Goal: Information Seeking & Learning: Learn about a topic

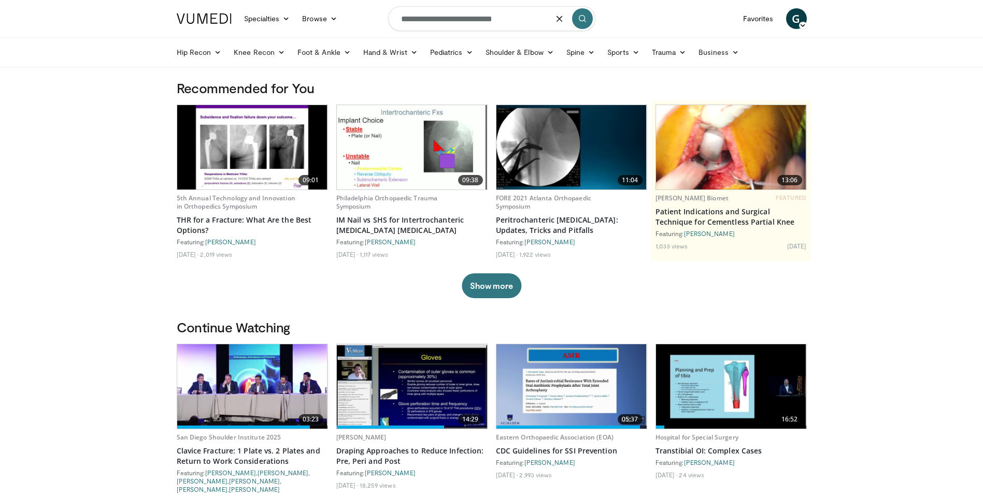
type input "**********"
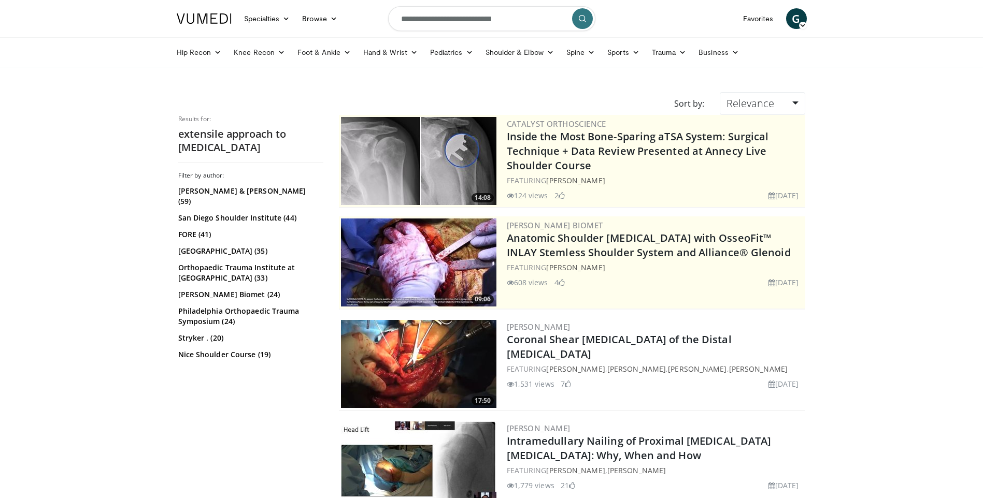
click at [476, 22] on input "**********" at bounding box center [491, 18] width 207 height 25
click at [476, 21] on input "**********" at bounding box center [491, 18] width 207 height 25
click at [463, 21] on input "**********" at bounding box center [491, 18] width 207 height 25
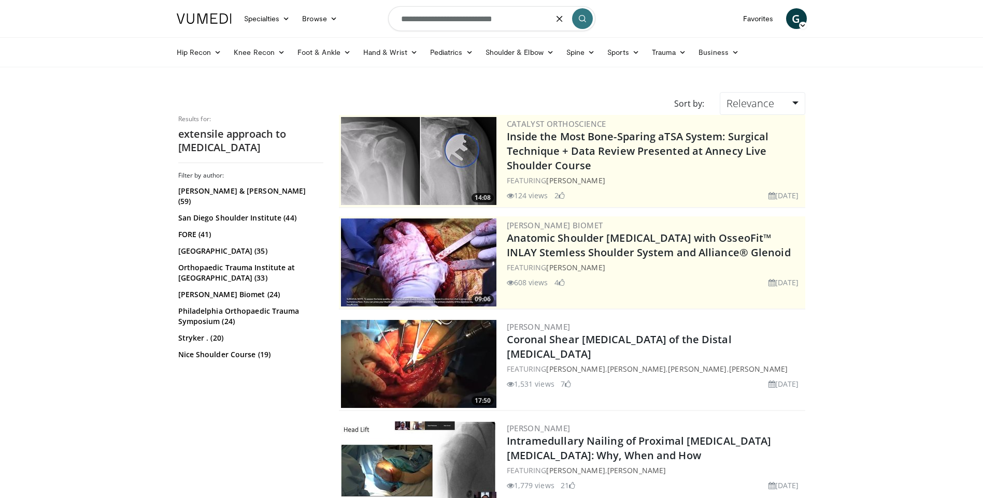
click at [463, 20] on input "**********" at bounding box center [491, 18] width 207 height 25
type input "**********"
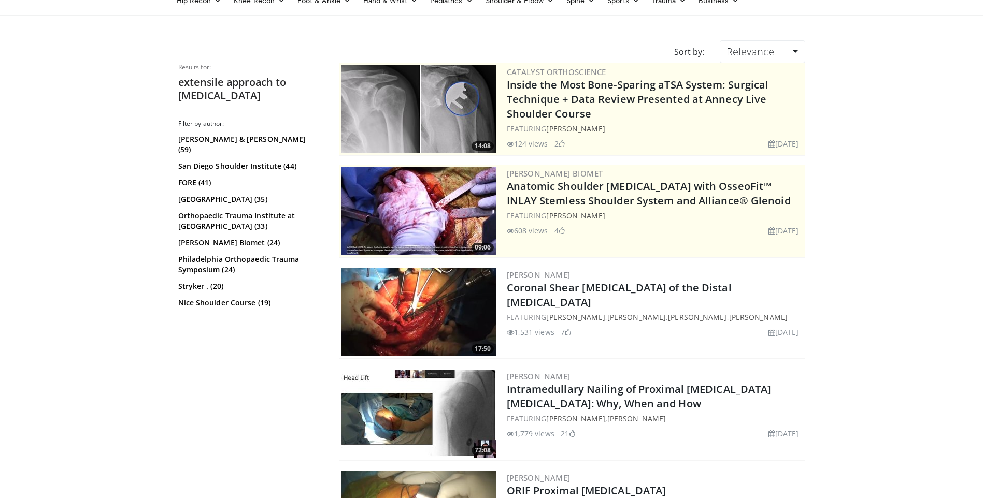
scroll to position [0, 0]
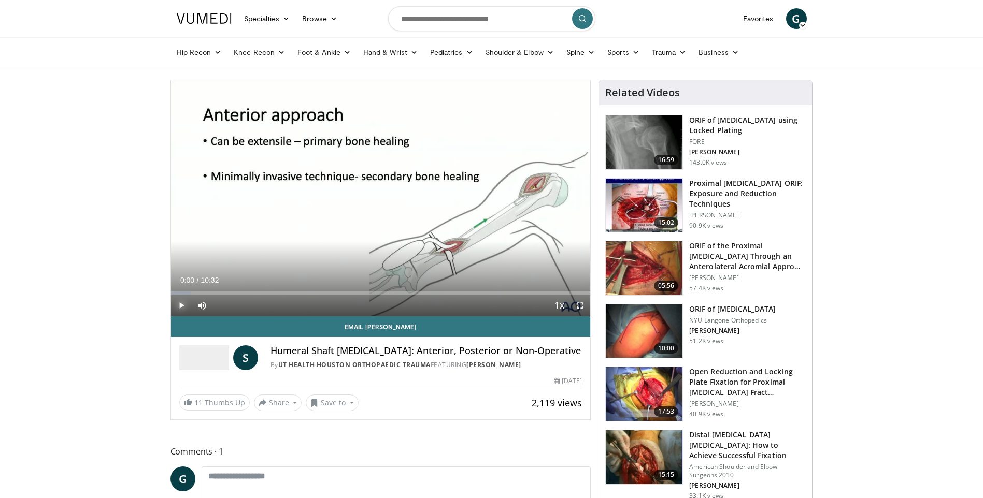
click at [178, 305] on span "Video Player" at bounding box center [181, 305] width 21 height 21
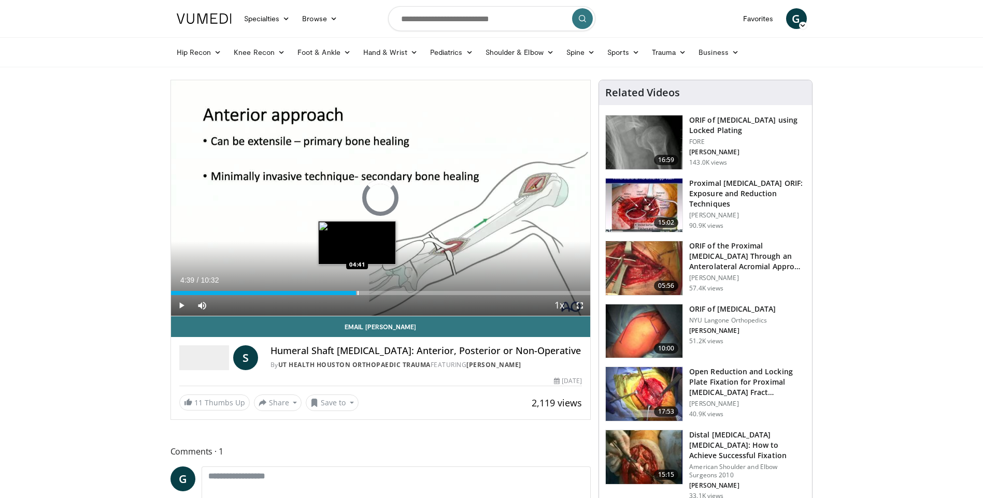
click at [357, 295] on div "Progress Bar" at bounding box center [357, 293] width 1 height 4
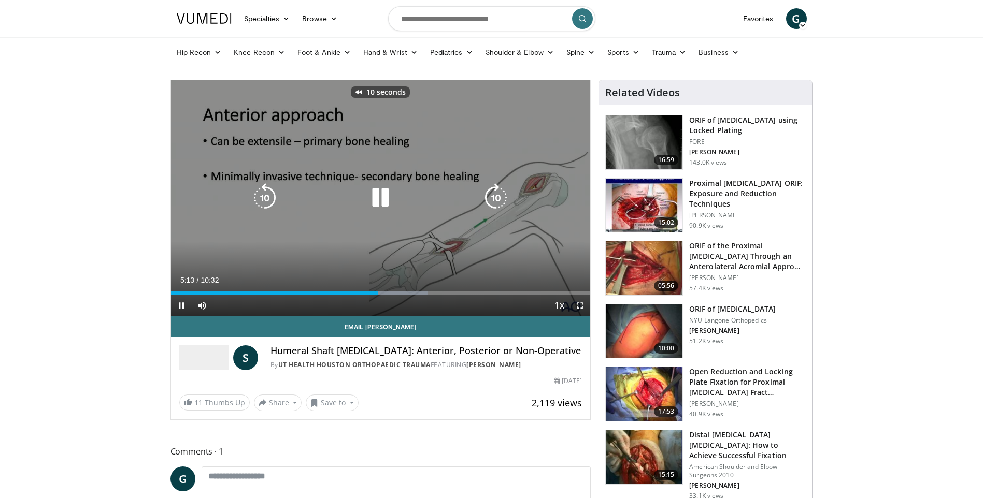
click at [379, 203] on icon "Video Player" at bounding box center [380, 197] width 29 height 29
click at [425, 241] on div "10 seconds Tap to unmute" at bounding box center [381, 198] width 420 height 236
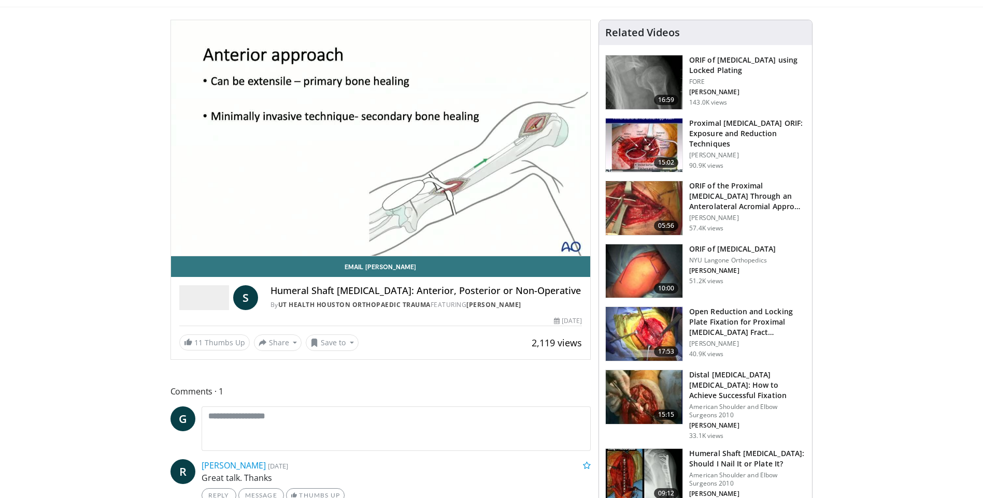
scroll to position [52, 0]
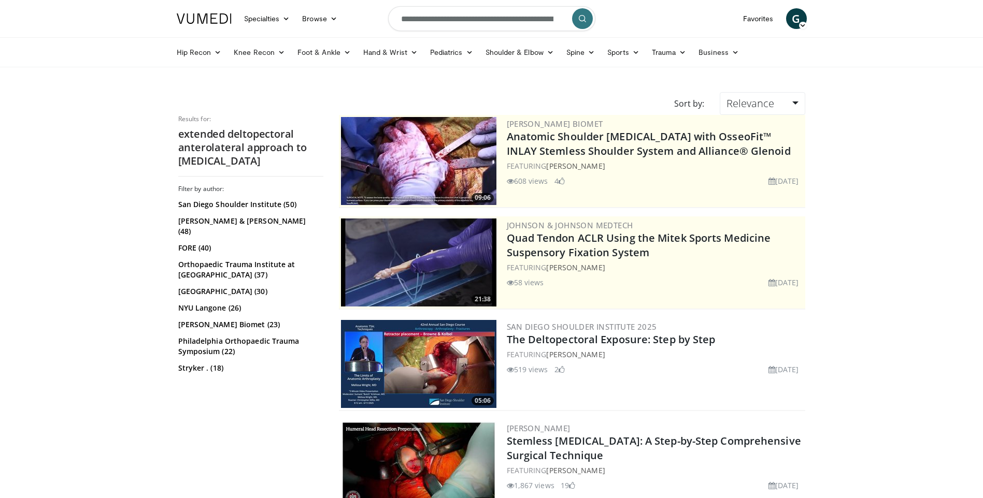
click at [469, 18] on input "**********" at bounding box center [491, 18] width 207 height 25
type input "**********"
click at [583, 24] on button "submit" at bounding box center [582, 18] width 21 height 21
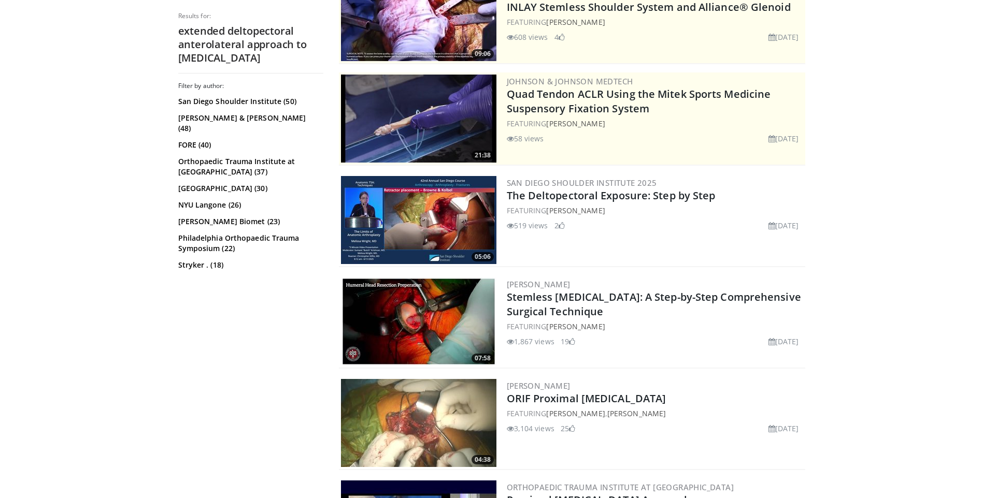
scroll to position [155, 0]
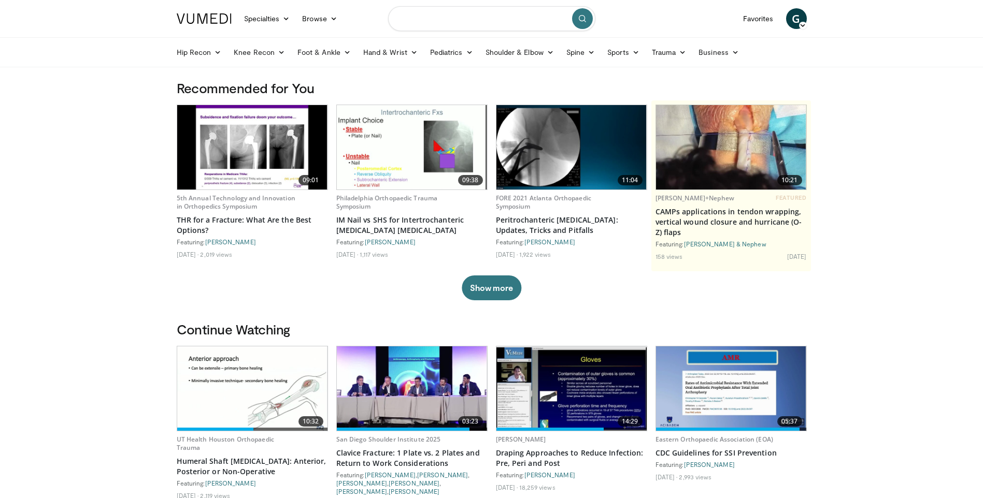
click at [503, 23] on input "Search topics, interventions" at bounding box center [491, 18] width 207 height 25
type input "**********"
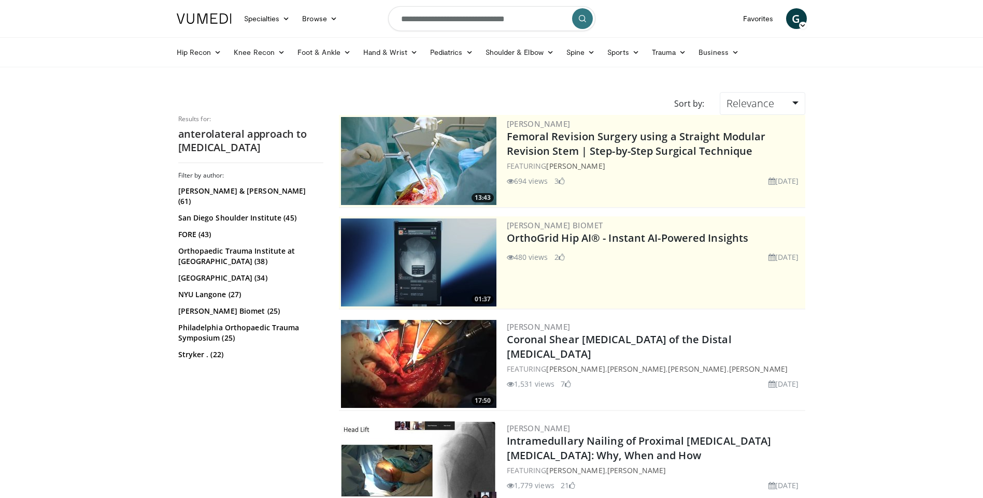
click at [541, 21] on input "**********" at bounding box center [491, 18] width 207 height 25
drag, startPoint x: 447, startPoint y: 19, endPoint x: 378, endPoint y: 9, distance: 69.7
click at [378, 9] on nav "Specialties Adult & Family Medicine Allergy, Asthma, Immunology Anesthesiology …" at bounding box center [491, 18] width 642 height 37
type input "**********"
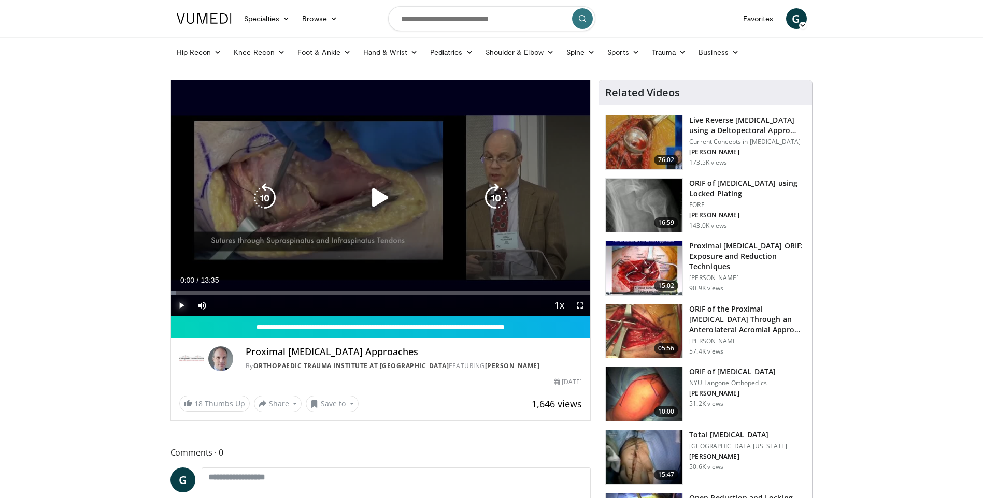
click at [180, 303] on span "Video Player" at bounding box center [181, 305] width 21 height 21
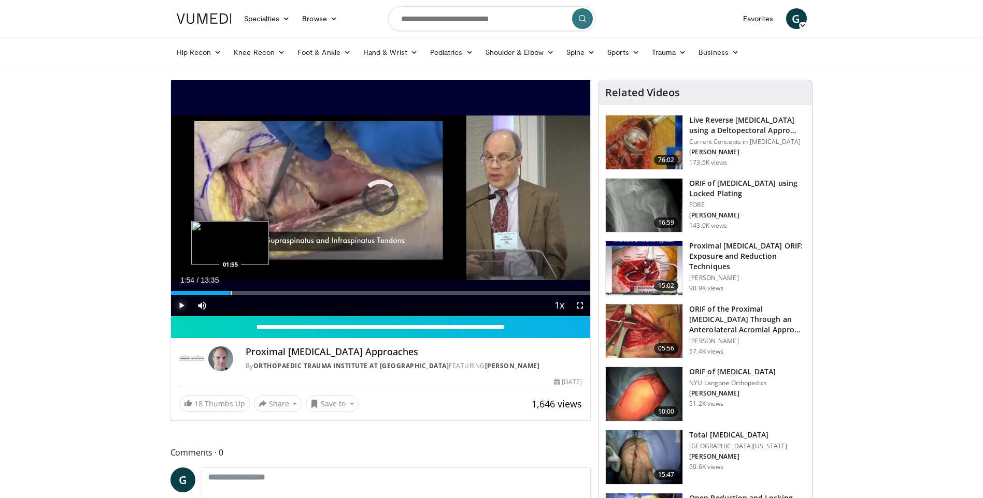
click at [231, 292] on div "Progress Bar" at bounding box center [231, 293] width 1 height 4
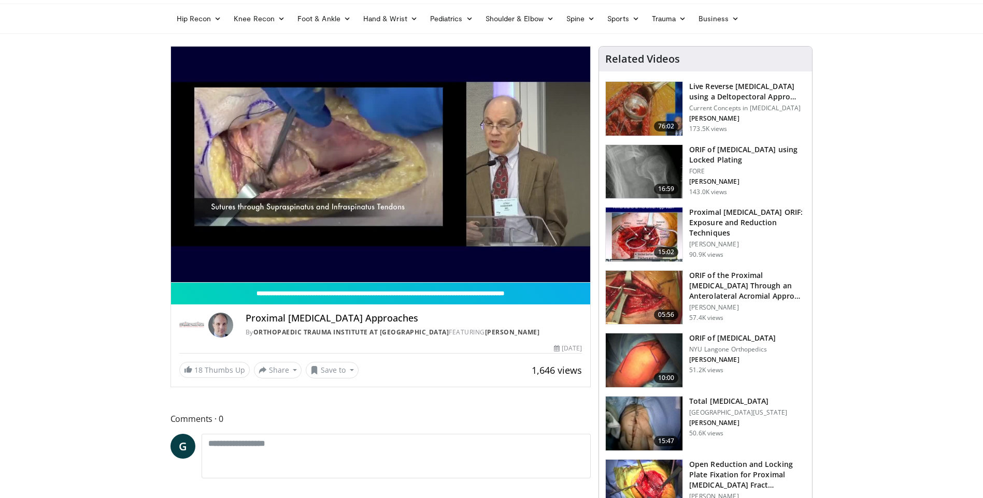
scroll to position [52, 0]
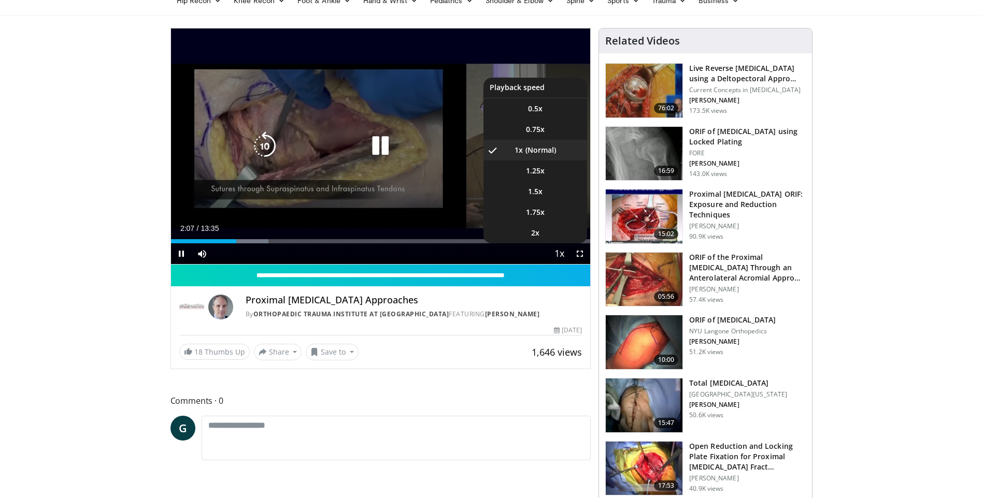
click at [560, 253] on span "Video Player" at bounding box center [559, 254] width 15 height 21
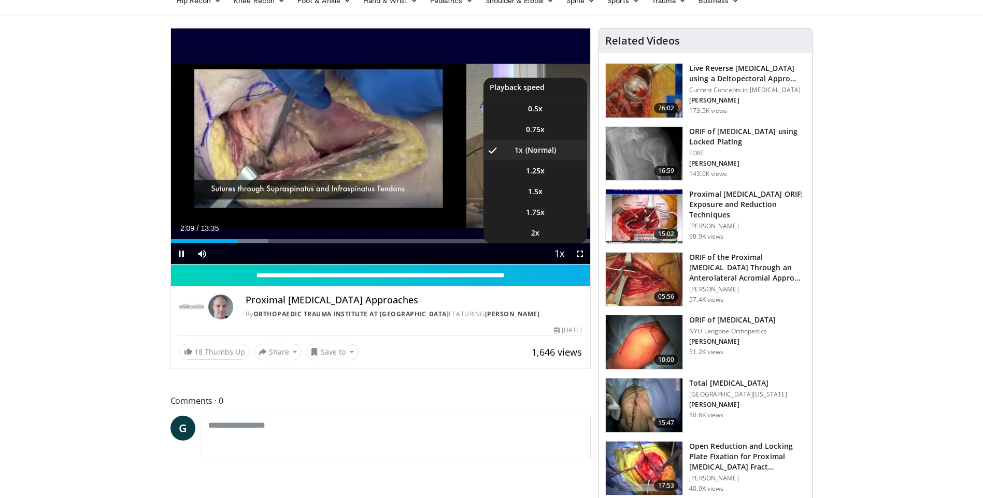
click at [560, 255] on span "Video Player" at bounding box center [559, 254] width 15 height 21
click at [537, 235] on span "2x" at bounding box center [535, 233] width 8 height 10
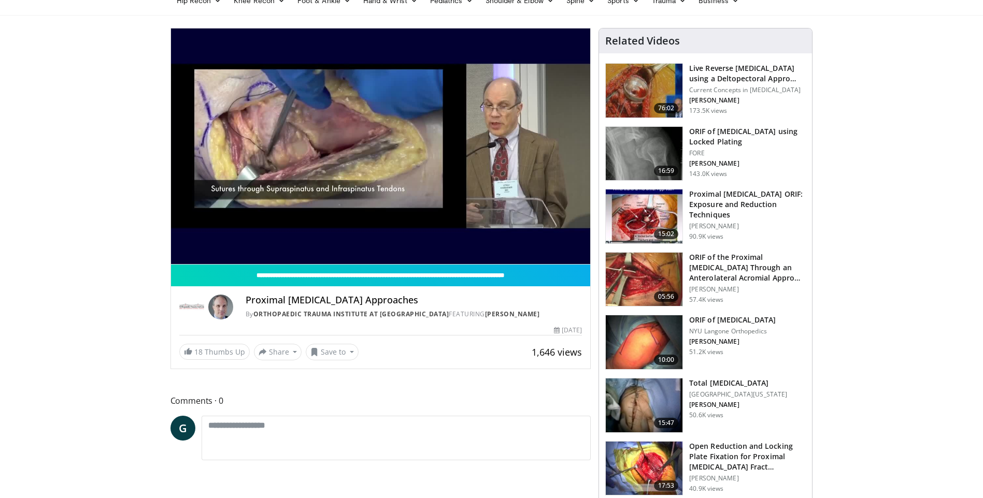
drag, startPoint x: 105, startPoint y: 158, endPoint x: 82, endPoint y: 152, distance: 23.6
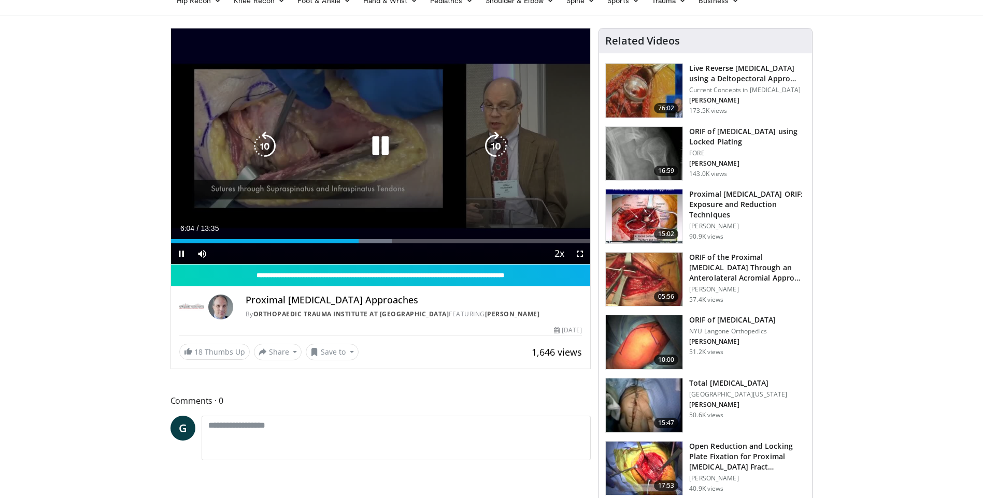
click at [316, 123] on div "10 seconds Tap to unmute" at bounding box center [381, 146] width 420 height 236
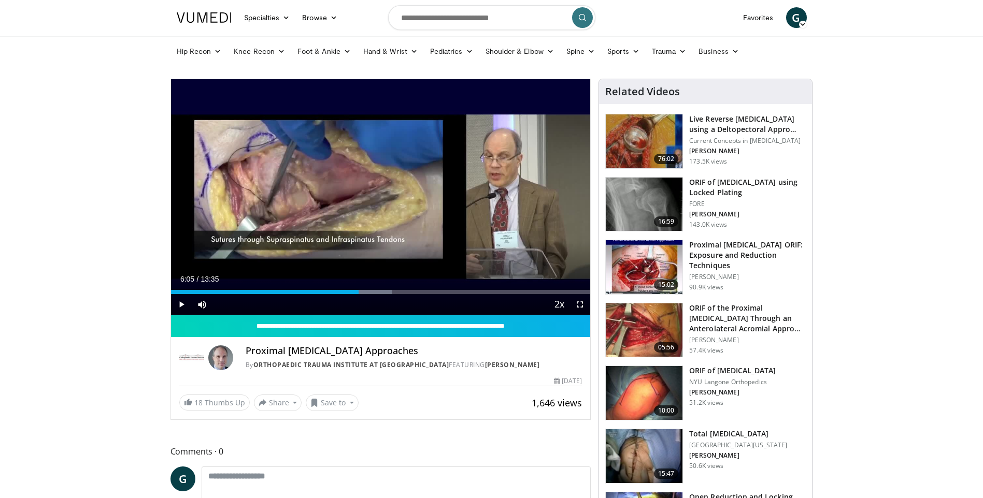
scroll to position [0, 0]
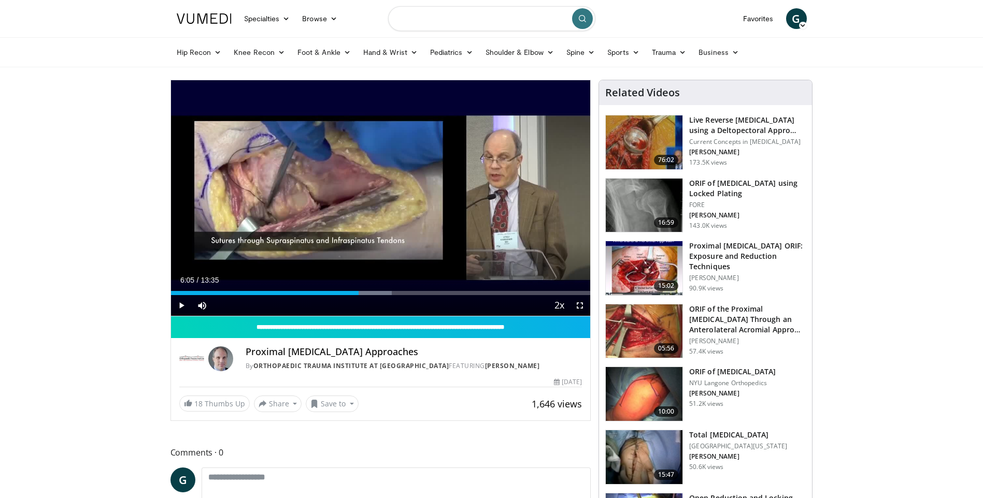
click at [484, 25] on input "Search topics, interventions" at bounding box center [491, 18] width 207 height 25
type input "**********"
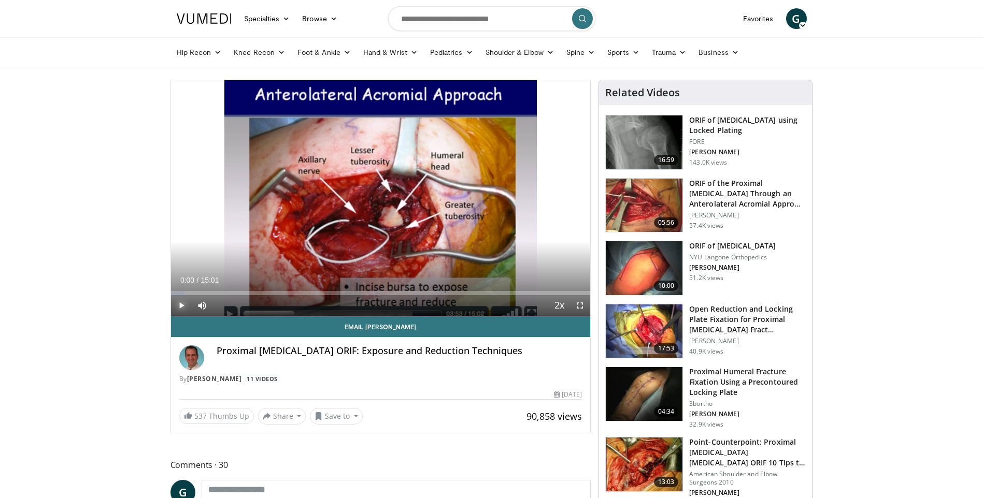
click at [179, 306] on span "Video Player" at bounding box center [181, 305] width 21 height 21
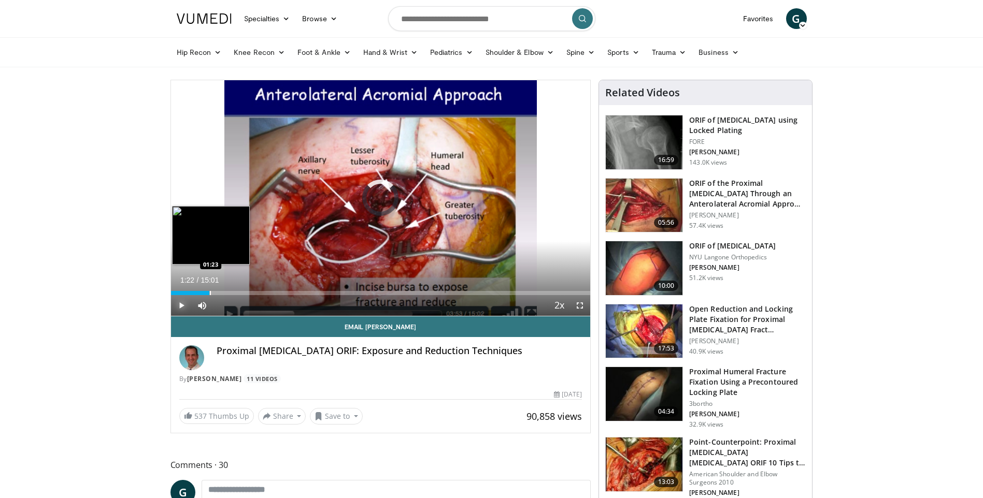
click at [210, 294] on div "Progress Bar" at bounding box center [210, 293] width 1 height 4
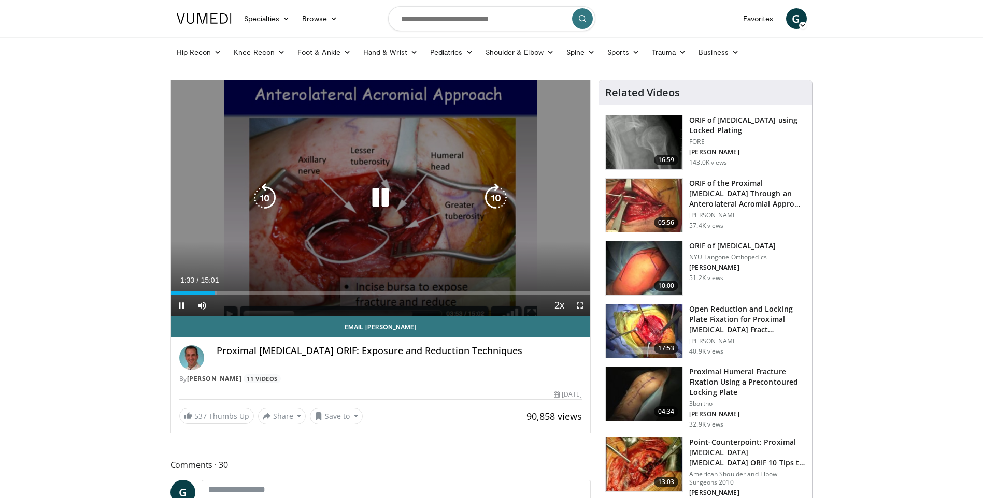
click at [266, 201] on icon "Video Player" at bounding box center [264, 197] width 29 height 29
click at [265, 201] on icon "Video Player" at bounding box center [264, 197] width 29 height 29
click at [267, 191] on icon "Video Player" at bounding box center [264, 197] width 29 height 29
click at [379, 193] on icon "Video Player" at bounding box center [380, 197] width 29 height 29
click at [273, 190] on icon "Video Player" at bounding box center [264, 197] width 29 height 29
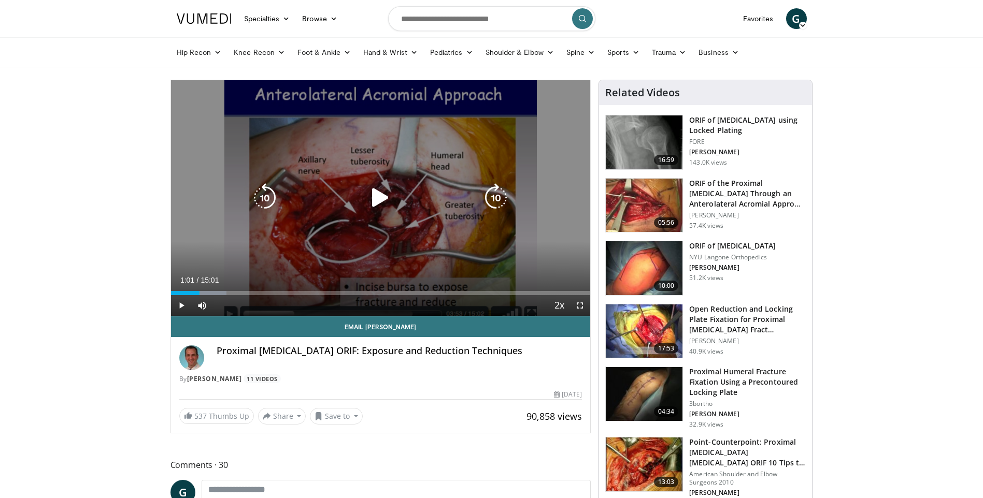
click at [266, 192] on icon "Video Player" at bounding box center [264, 197] width 29 height 29
click at [370, 197] on icon "Video Player" at bounding box center [380, 197] width 29 height 29
click at [496, 196] on icon "Video Player" at bounding box center [495, 197] width 29 height 29
click at [501, 190] on icon "Video Player" at bounding box center [495, 197] width 29 height 29
click at [494, 184] on icon "Video Player" at bounding box center [495, 197] width 29 height 29
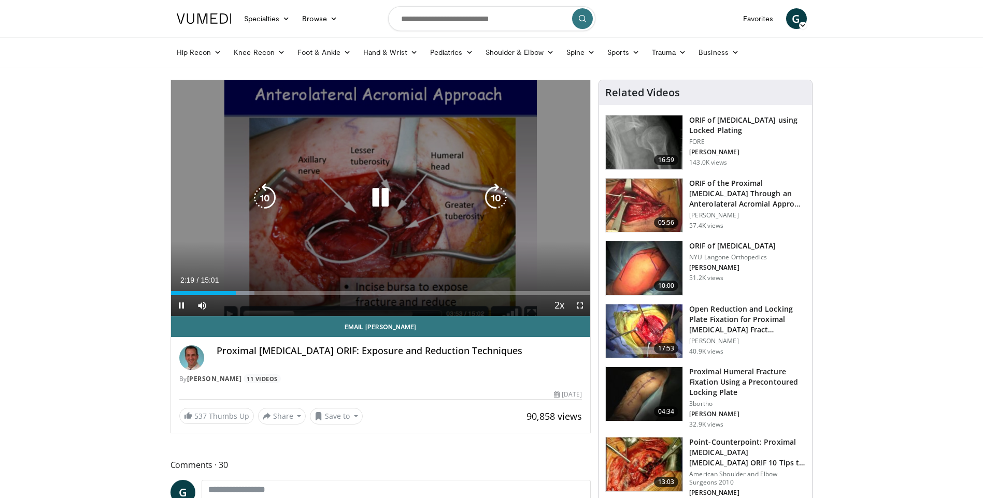
click at [495, 204] on icon "Video Player" at bounding box center [495, 197] width 29 height 29
click at [497, 196] on icon "Video Player" at bounding box center [495, 197] width 29 height 29
click at [497, 198] on icon "Video Player" at bounding box center [495, 197] width 29 height 29
click at [492, 197] on icon "Video Player" at bounding box center [495, 197] width 29 height 29
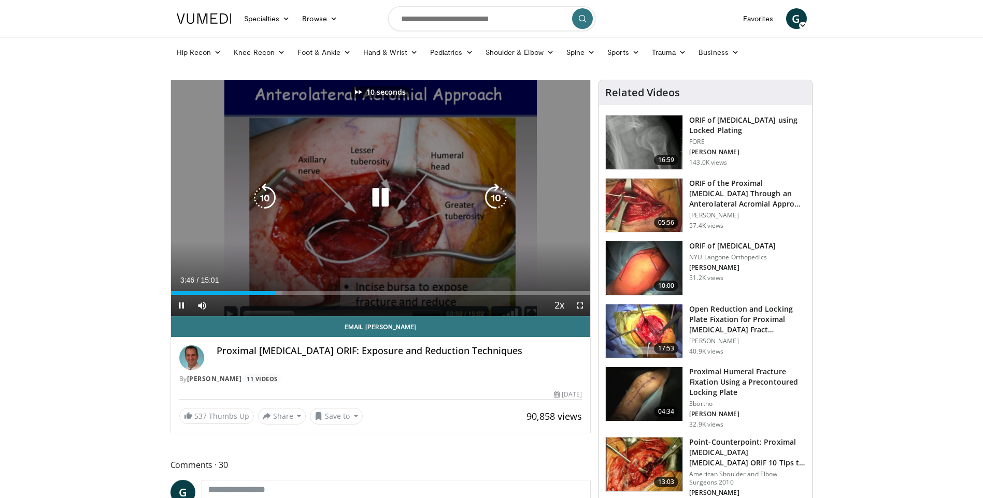
click at [493, 196] on icon "Video Player" at bounding box center [495, 197] width 29 height 29
click at [495, 196] on icon "Video Player" at bounding box center [495, 197] width 29 height 29
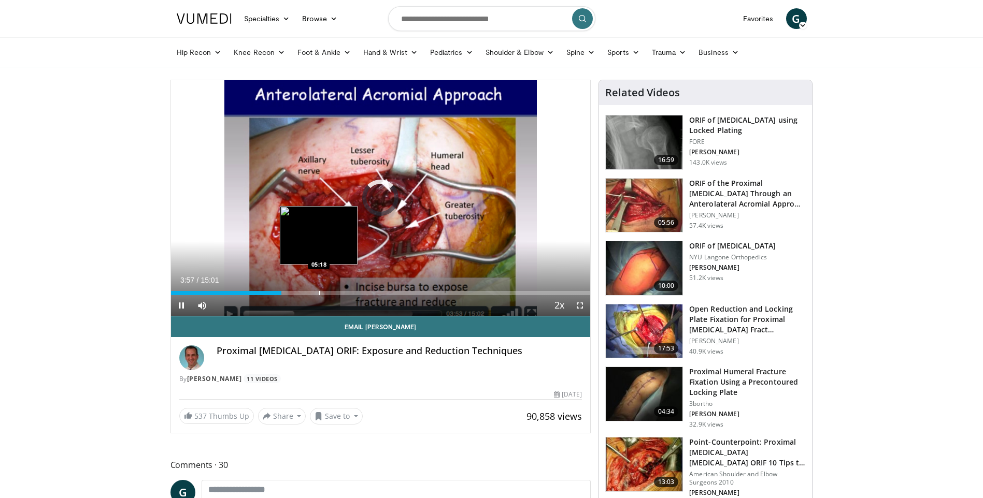
click at [317, 291] on div "Loaded : 0.00% 04:08 05:18" at bounding box center [381, 293] width 420 height 4
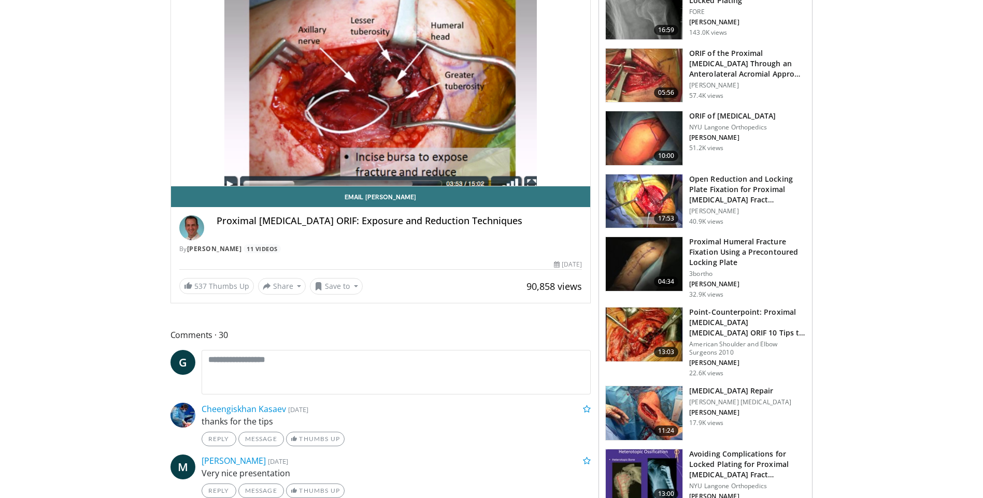
scroll to position [155, 0]
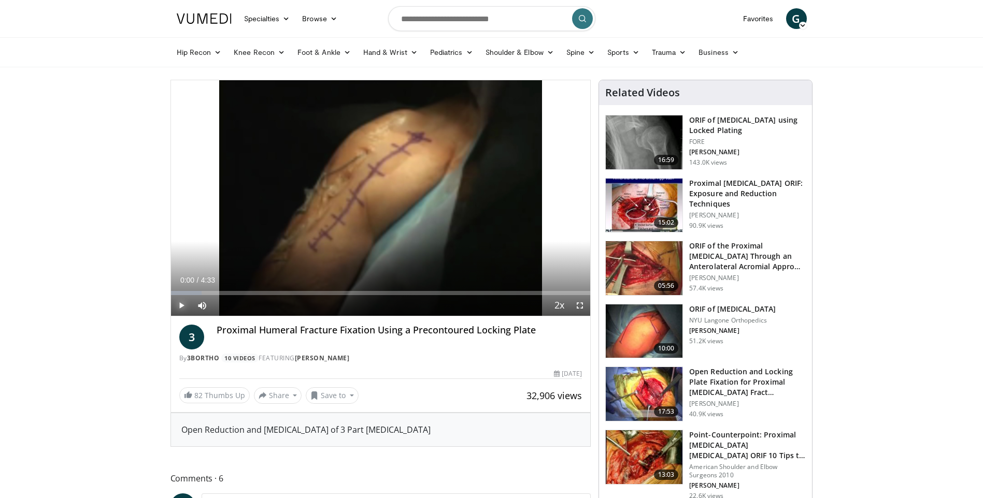
click at [180, 306] on span "Video Player" at bounding box center [181, 305] width 21 height 21
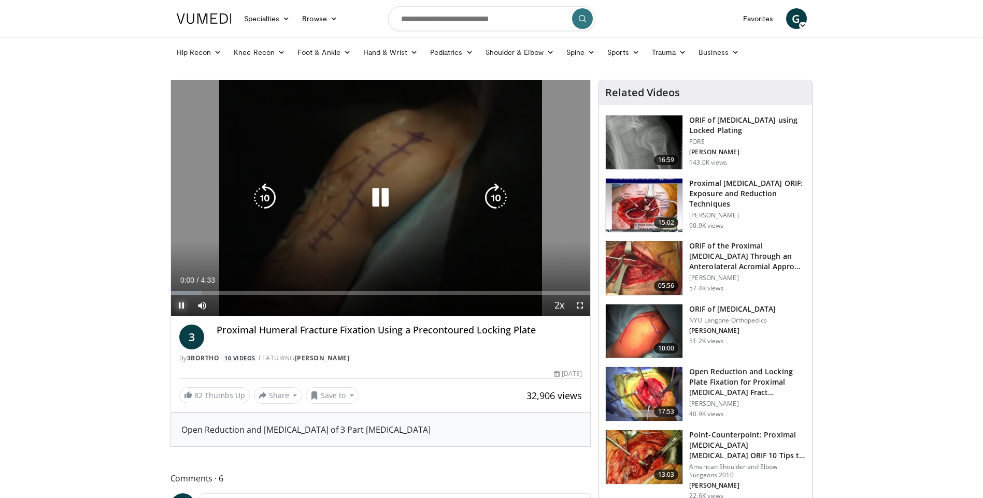
click at [181, 306] on span "Video Player" at bounding box center [181, 305] width 21 height 21
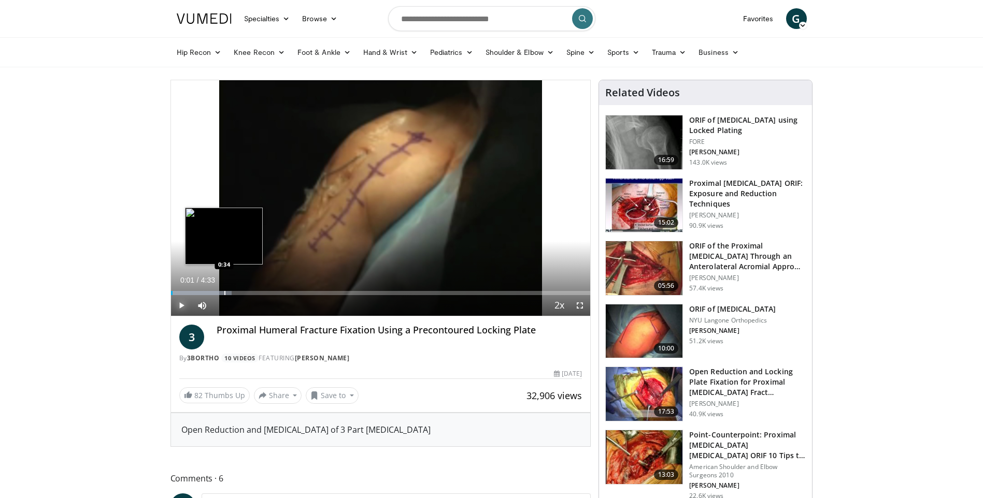
click at [224, 290] on div "Loaded : 14.50% 0:01 0:34" at bounding box center [381, 290] width 420 height 10
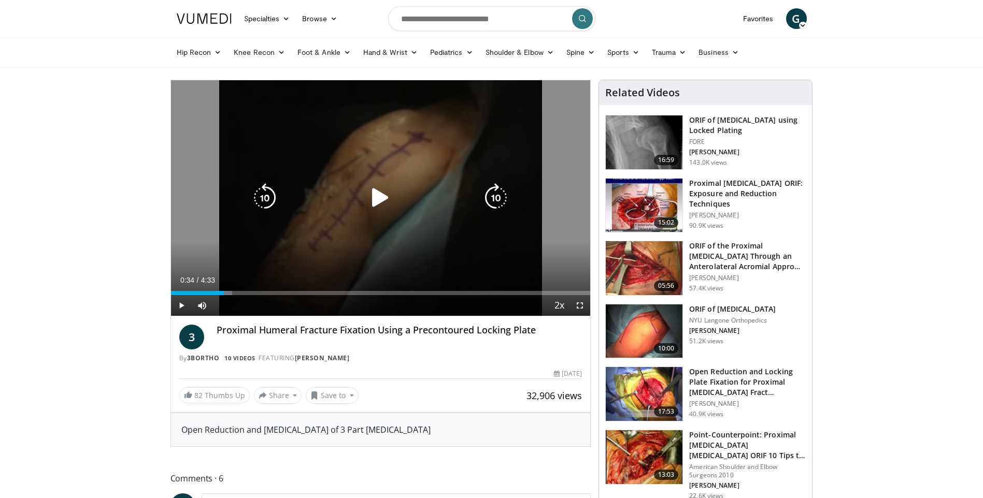
click at [425, 222] on div "10 seconds Tap to unmute" at bounding box center [381, 198] width 420 height 236
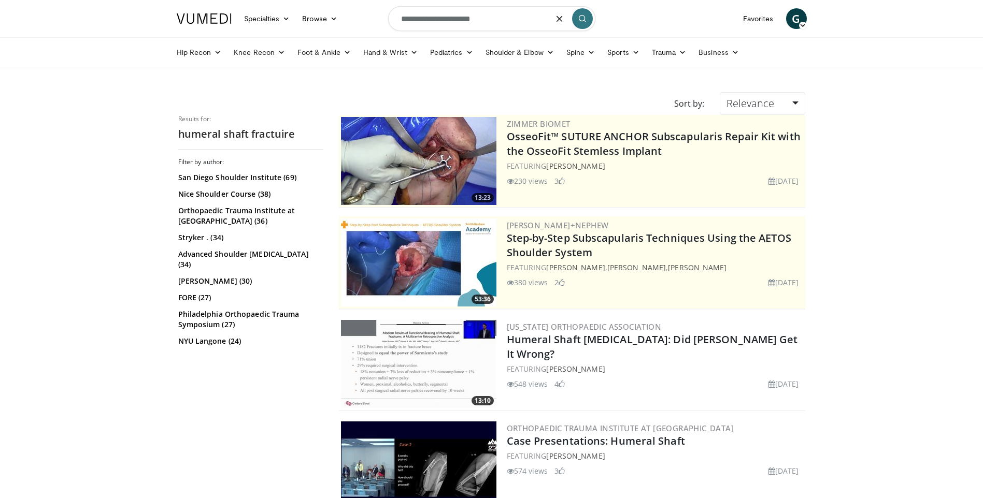
type input "**********"
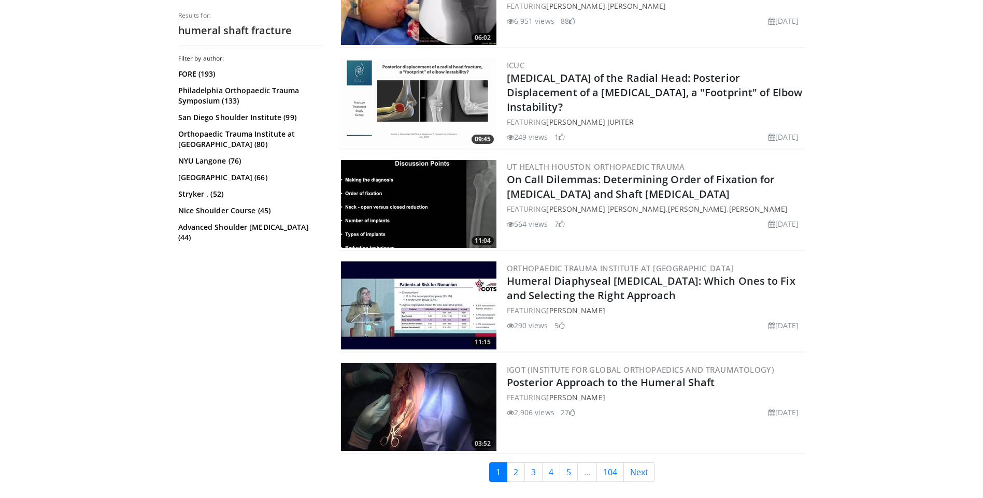
scroll to position [2487, 0]
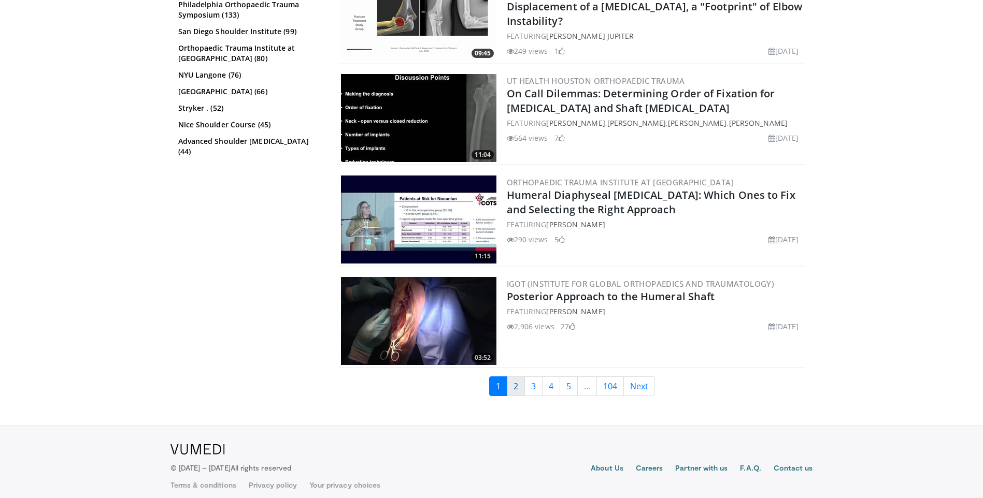
click at [517, 379] on link "2" at bounding box center [516, 387] width 18 height 20
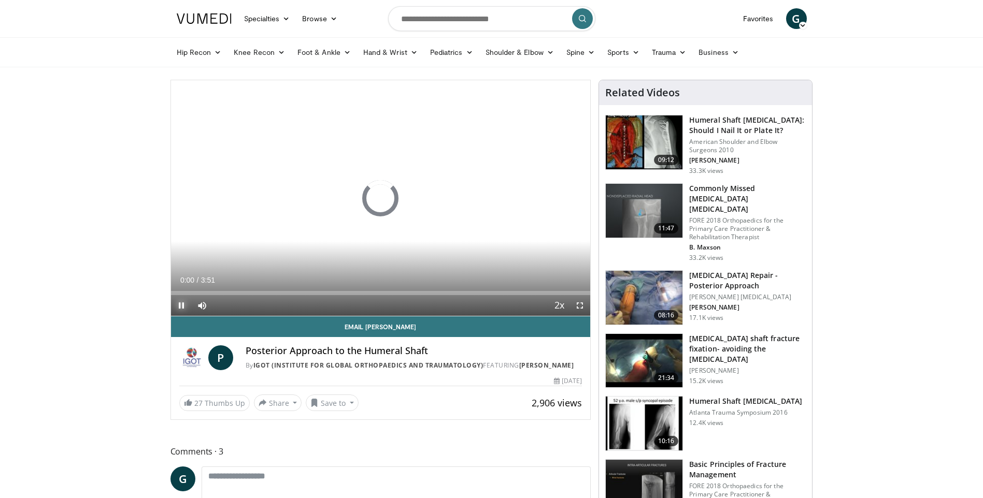
click at [180, 305] on span "Video Player" at bounding box center [181, 305] width 21 height 21
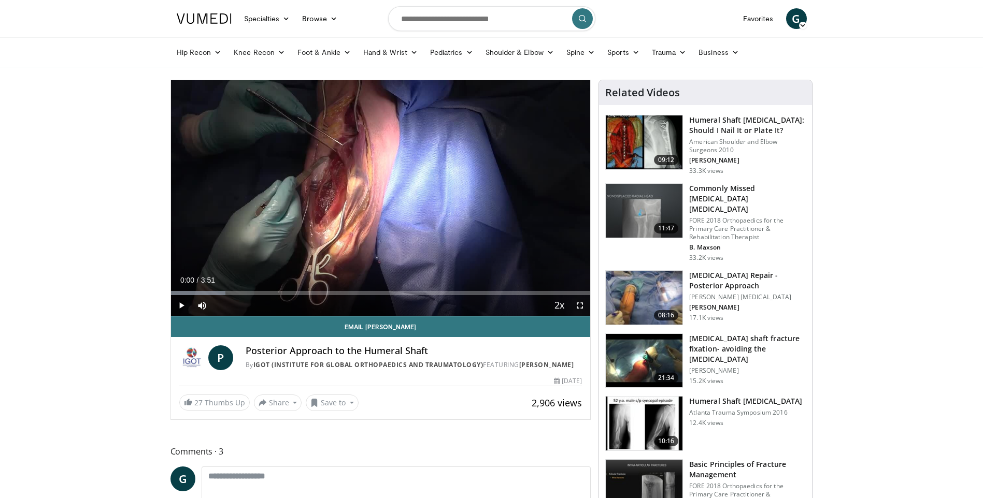
click at [432, 231] on div "10 seconds Tap to unmute" at bounding box center [381, 198] width 420 height 236
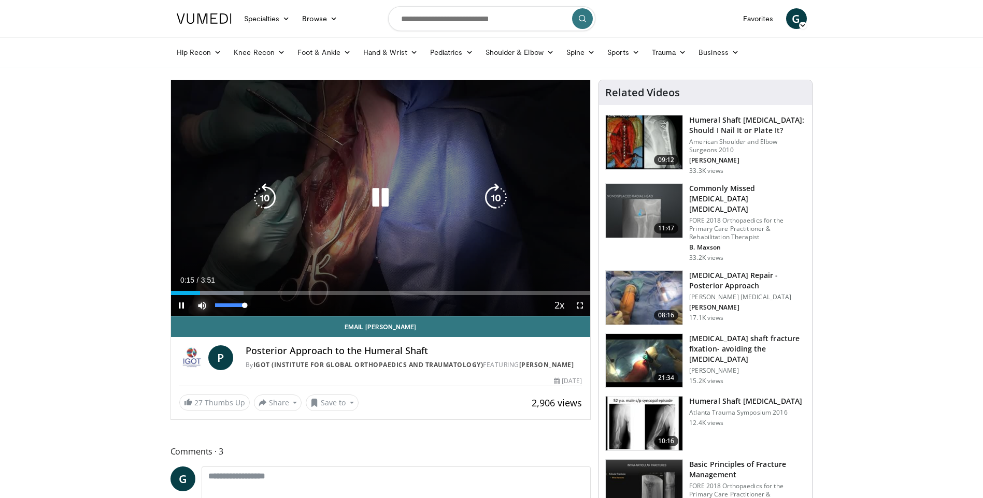
click at [203, 302] on span "Video Player" at bounding box center [202, 305] width 21 height 21
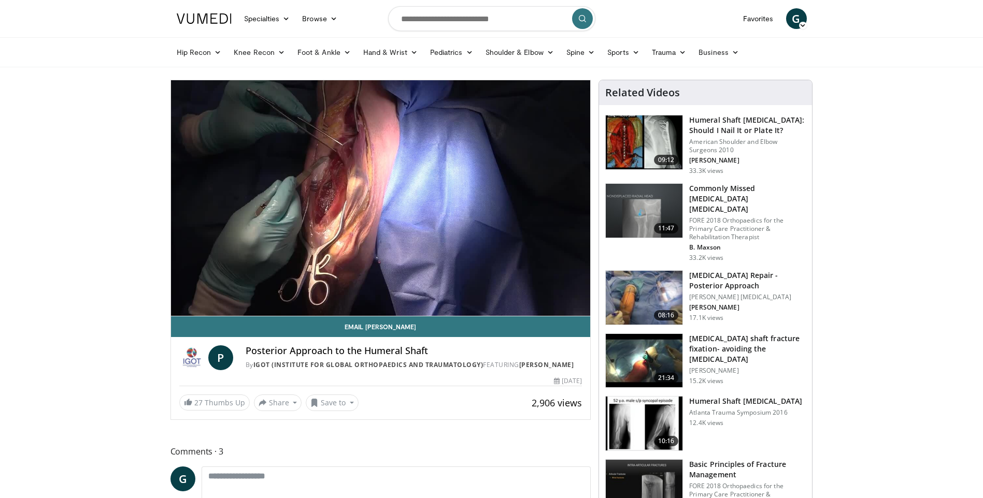
drag, startPoint x: 779, startPoint y: 37, endPoint x: 112, endPoint y: 151, distance: 676.5
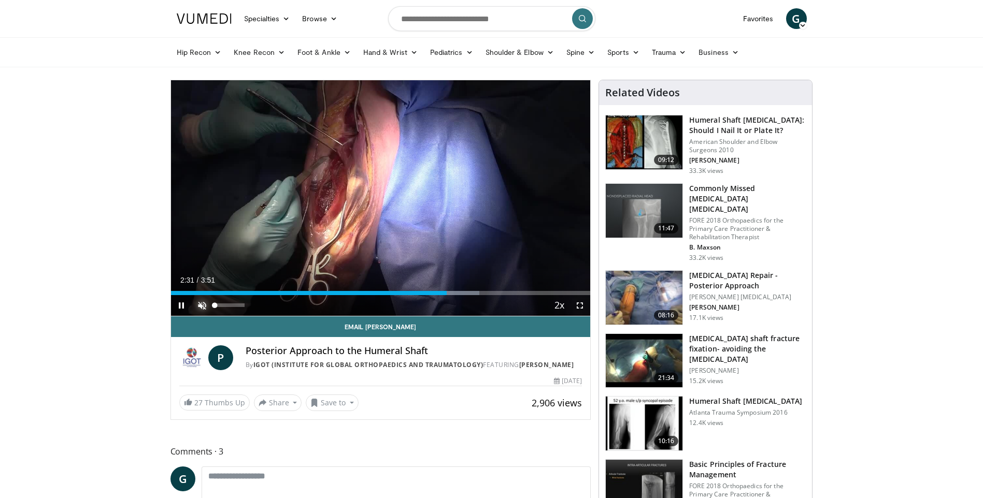
click at [200, 303] on span "Video Player" at bounding box center [202, 305] width 21 height 21
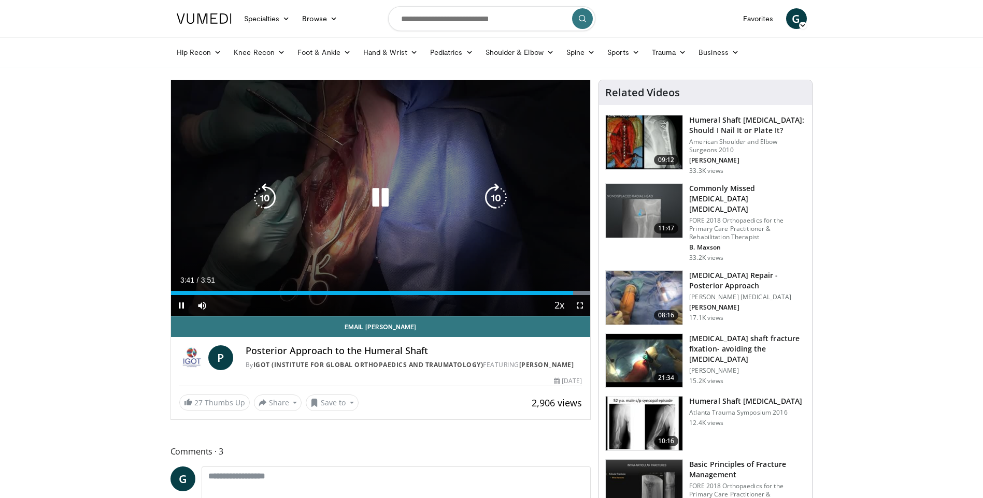
click at [382, 195] on icon "Video Player" at bounding box center [380, 197] width 29 height 29
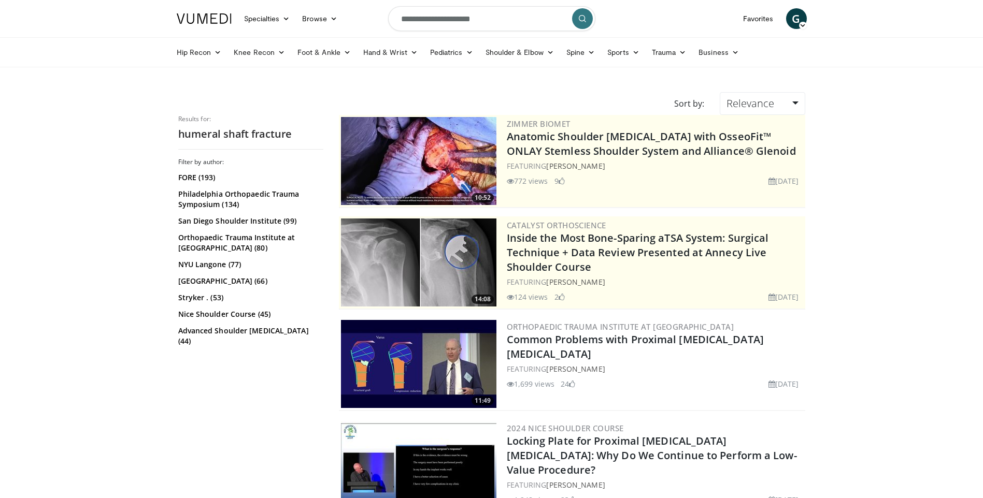
click at [460, 13] on input "**********" at bounding box center [491, 18] width 207 height 25
click at [460, 12] on input "**********" at bounding box center [491, 18] width 207 height 25
type input "**********"
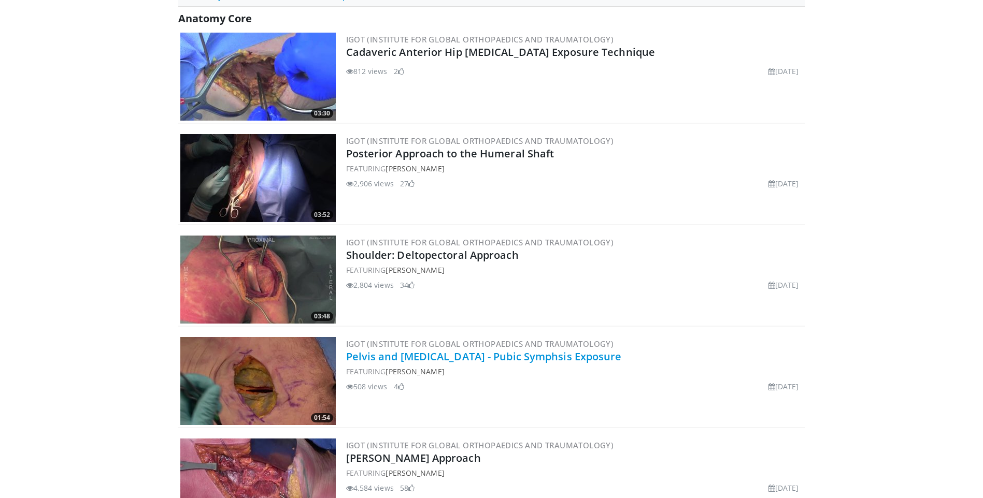
scroll to position [295, 0]
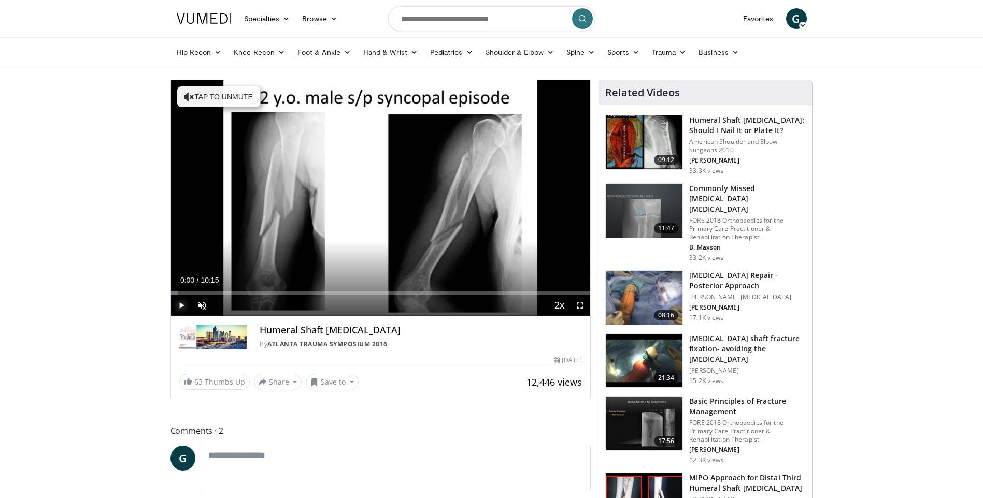
click at [182, 307] on span "Video Player" at bounding box center [181, 305] width 21 height 21
click at [201, 305] on span "Video Player" at bounding box center [202, 305] width 21 height 21
click at [245, 291] on div "Progress Bar" at bounding box center [245, 293] width 1 height 4
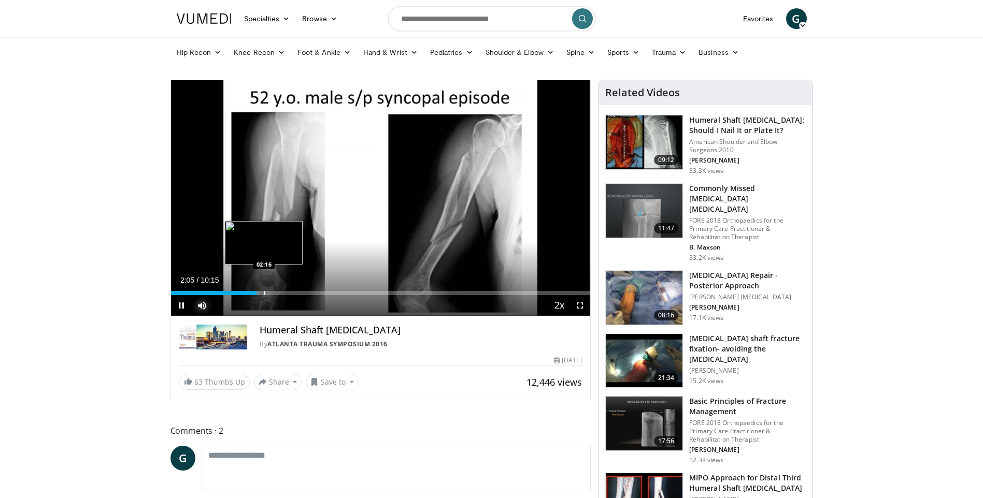
click at [264, 292] on div "Progress Bar" at bounding box center [264, 293] width 1 height 4
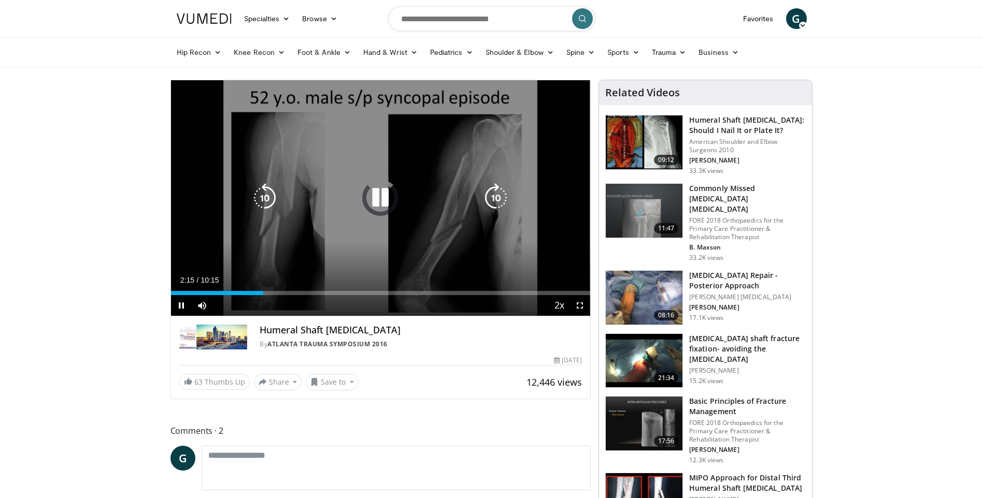
click at [384, 203] on icon "Video Player" at bounding box center [380, 197] width 29 height 29
click at [383, 188] on icon "Video Player" at bounding box center [380, 197] width 29 height 29
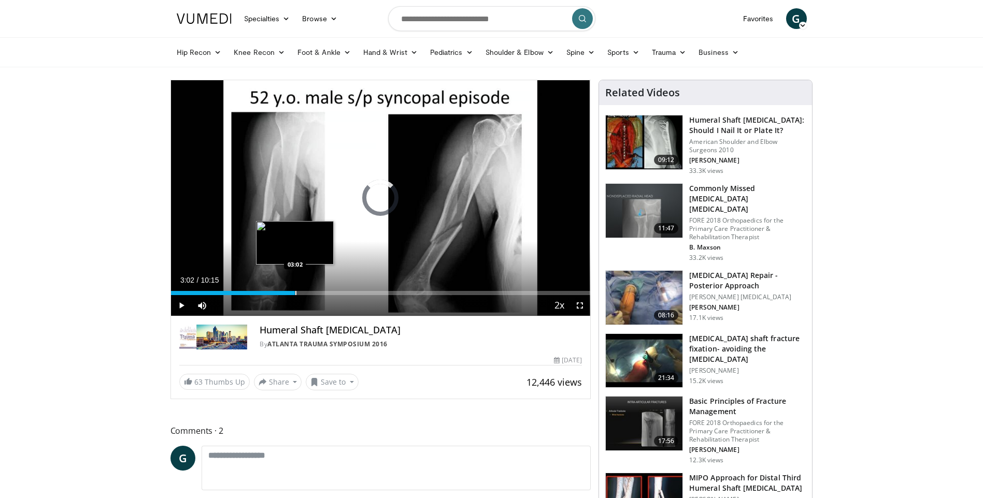
click at [295, 291] on div "Progress Bar" at bounding box center [295, 293] width 1 height 4
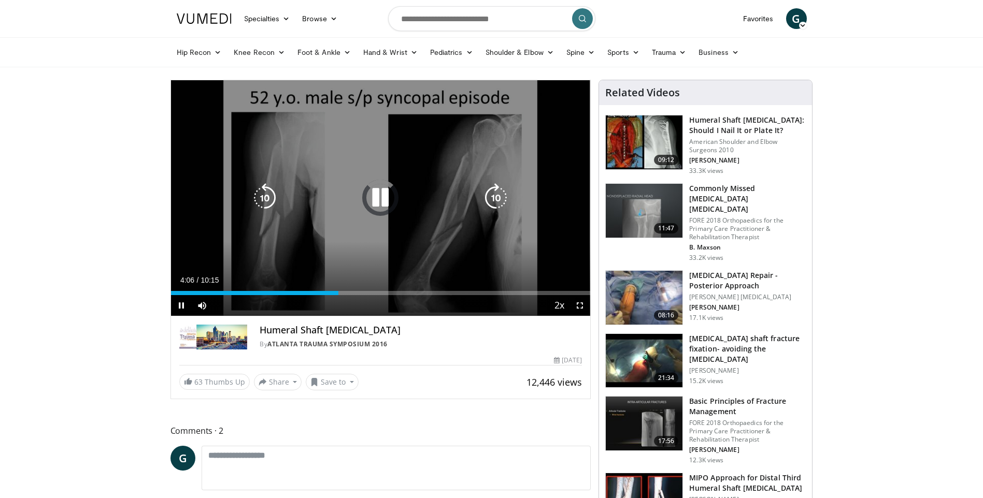
drag, startPoint x: 384, startPoint y: 200, endPoint x: 375, endPoint y: 212, distance: 14.8
click at [382, 199] on icon "Video Player" at bounding box center [380, 197] width 29 height 29
click at [375, 188] on icon "Video Player" at bounding box center [380, 197] width 29 height 29
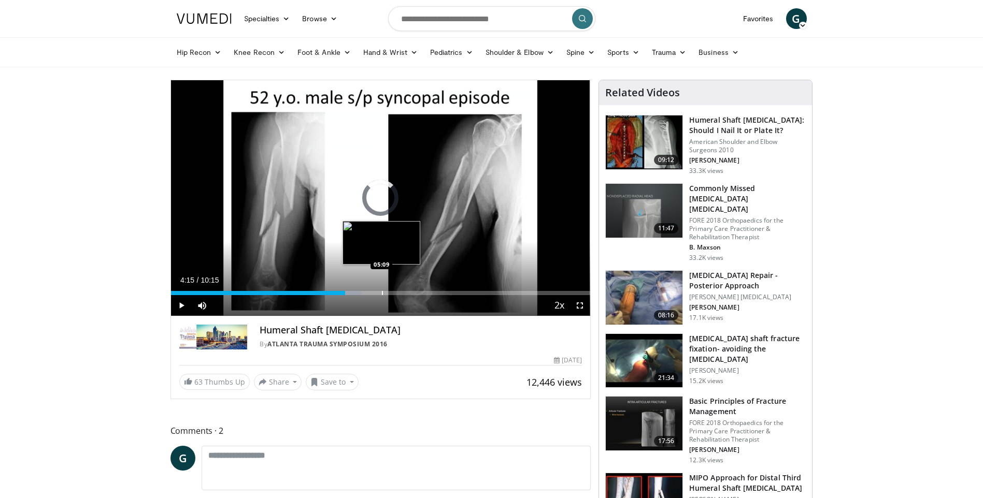
click at [382, 291] on div "Progress Bar" at bounding box center [382, 293] width 1 height 4
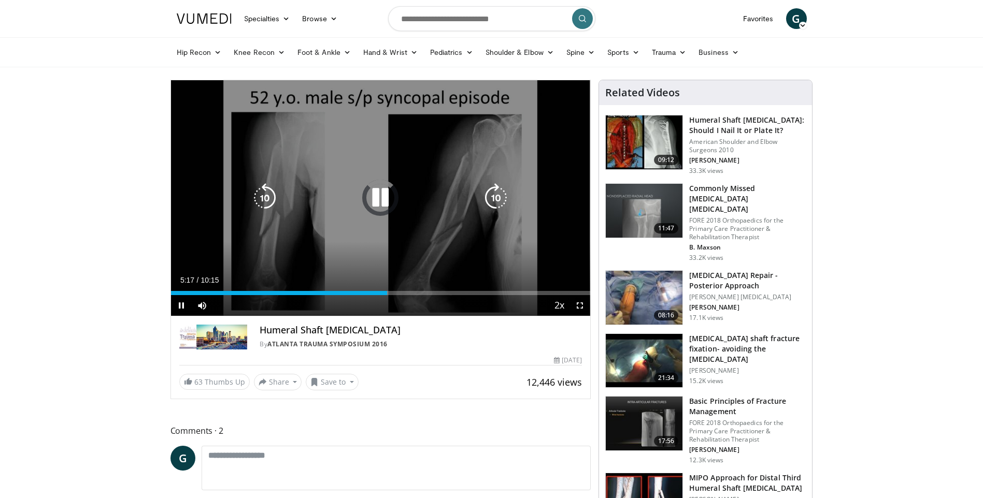
click at [381, 189] on icon "Video Player" at bounding box center [380, 197] width 29 height 29
click at [375, 195] on icon "Video Player" at bounding box center [380, 197] width 29 height 29
click at [265, 188] on icon "Video Player" at bounding box center [264, 197] width 29 height 29
click at [261, 197] on icon "Video Player" at bounding box center [264, 197] width 29 height 29
drag, startPoint x: 270, startPoint y: 204, endPoint x: 268, endPoint y: 196, distance: 8.0
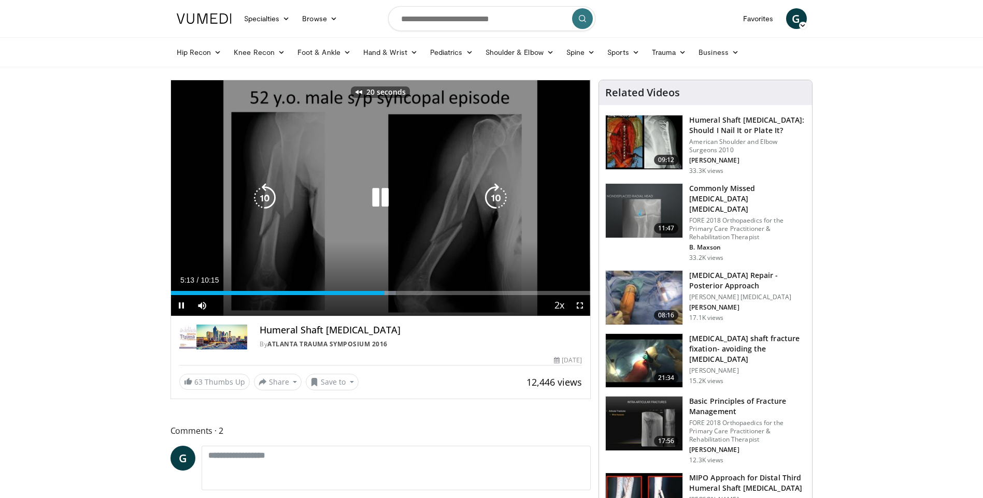
click at [270, 202] on icon "Video Player" at bounding box center [264, 197] width 29 height 29
click at [377, 198] on icon "Video Player" at bounding box center [380, 197] width 29 height 29
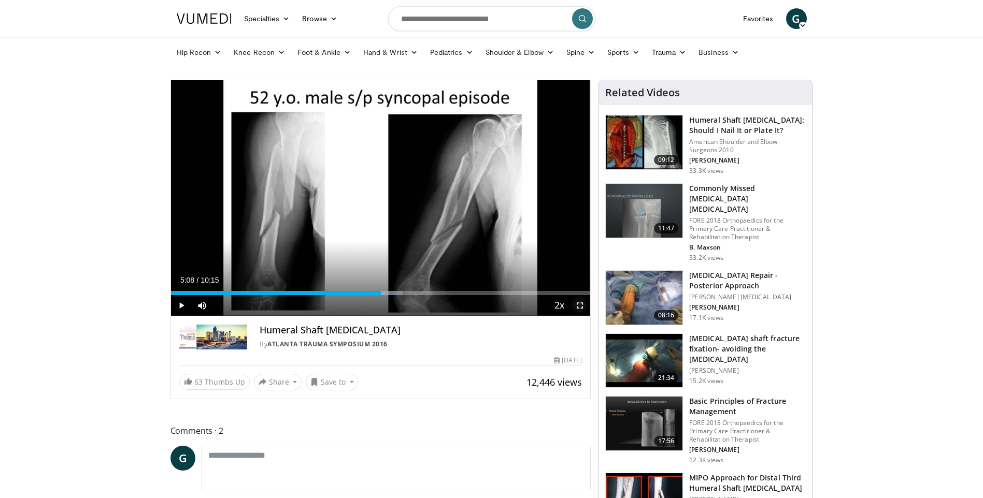
click at [584, 304] on span "Video Player" at bounding box center [579, 305] width 21 height 21
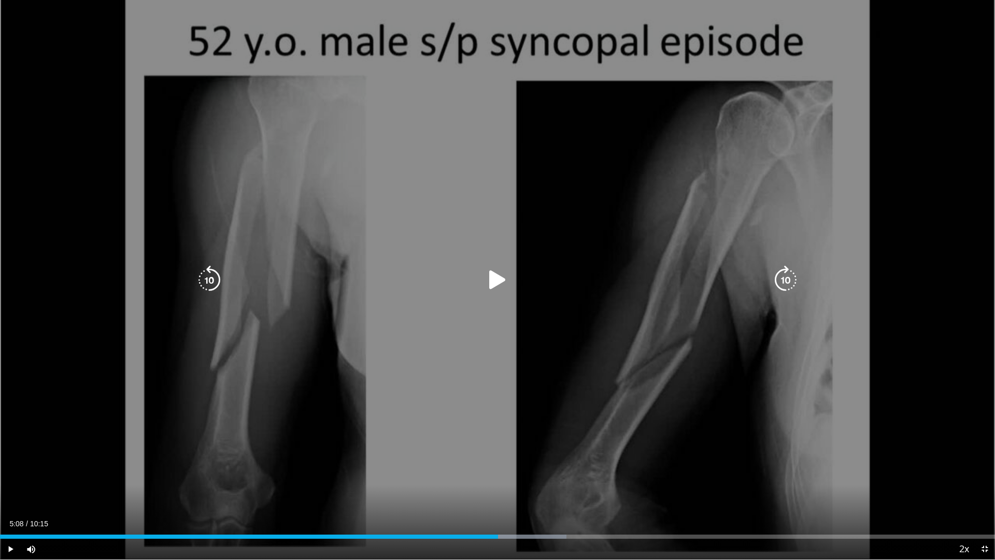
click at [512, 263] on div "30 seconds Tap to unmute" at bounding box center [497, 279] width 995 height 559
click at [489, 278] on icon "Video Player" at bounding box center [497, 279] width 29 height 29
click at [500, 276] on icon "Video Player" at bounding box center [497, 279] width 29 height 29
click at [503, 280] on icon "Video Player" at bounding box center [497, 279] width 29 height 29
click at [492, 287] on icon "Video Player" at bounding box center [497, 279] width 29 height 29
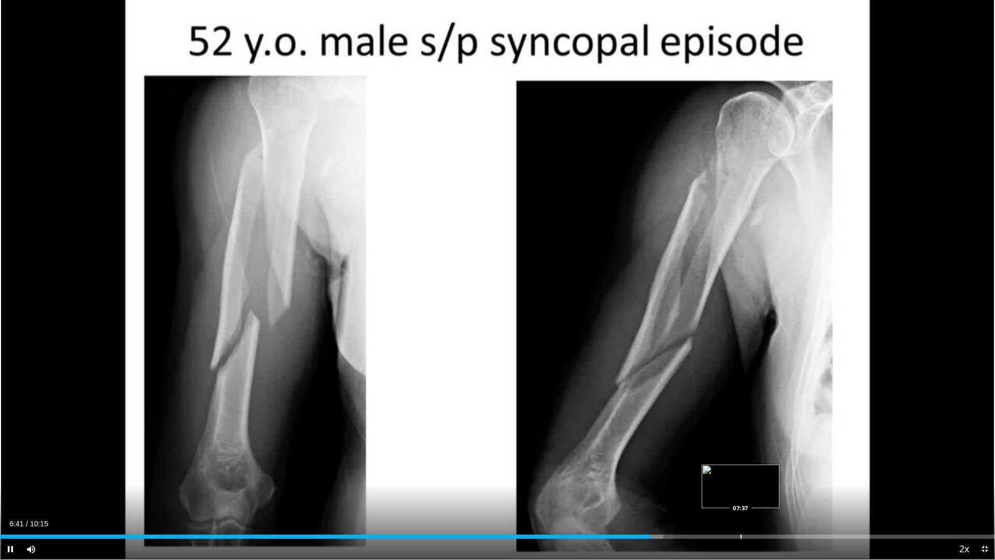
click at [740, 498] on div "Progress Bar" at bounding box center [740, 536] width 1 height 4
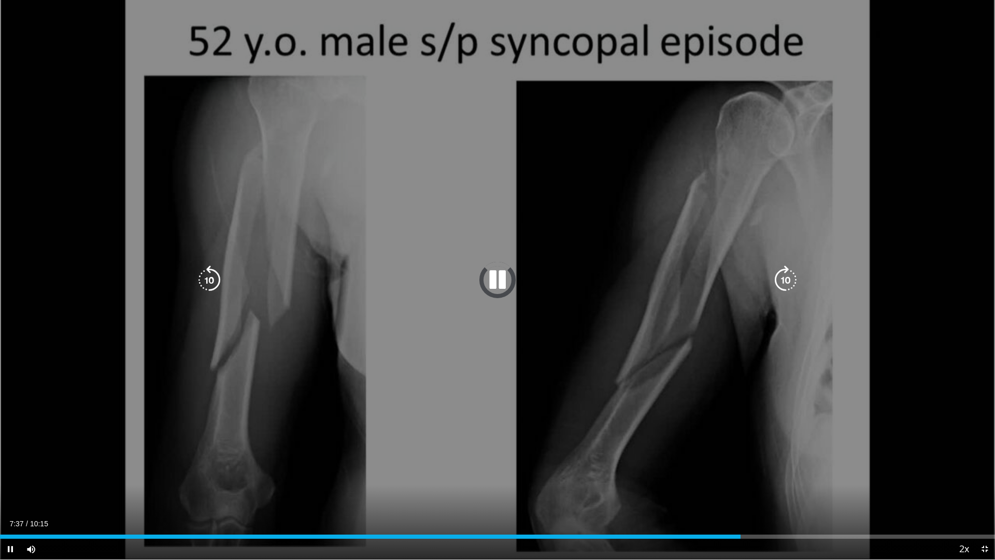
click at [619, 274] on div "Video Player" at bounding box center [497, 279] width 597 height 21
click at [619, 273] on div "Video Player" at bounding box center [497, 279] width 597 height 21
click at [772, 279] on icon "Video Player" at bounding box center [785, 279] width 29 height 29
click at [490, 272] on icon "Video Player" at bounding box center [497, 279] width 29 height 29
click at [484, 280] on icon "Video Player" at bounding box center [497, 279] width 29 height 29
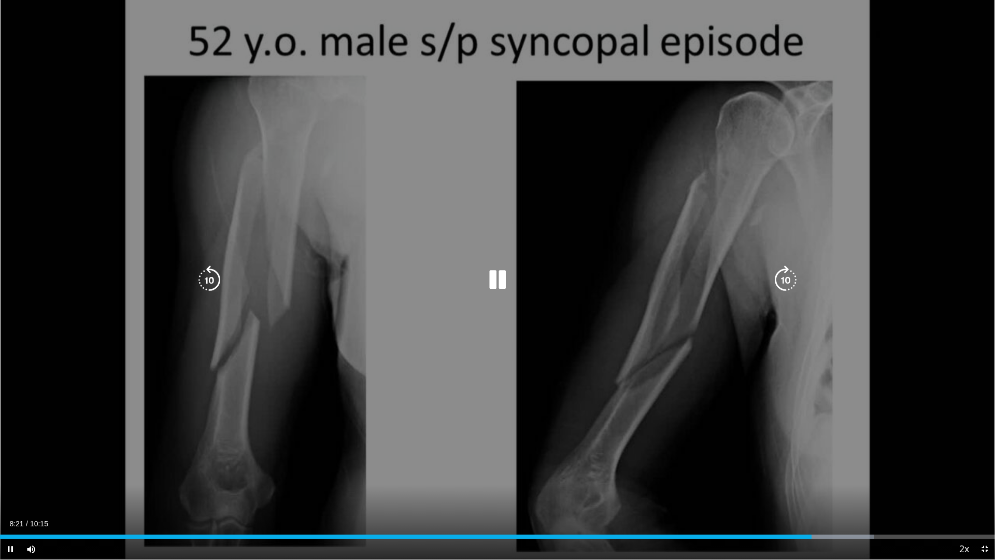
click at [779, 283] on icon "Video Player" at bounding box center [785, 279] width 29 height 29
click at [777, 280] on icon "Video Player" at bounding box center [785, 279] width 29 height 29
click at [777, 281] on icon "Video Player" at bounding box center [785, 279] width 29 height 29
click at [774, 282] on icon "Video Player" at bounding box center [785, 279] width 29 height 29
click at [777, 279] on icon "Video Player" at bounding box center [785, 279] width 29 height 29
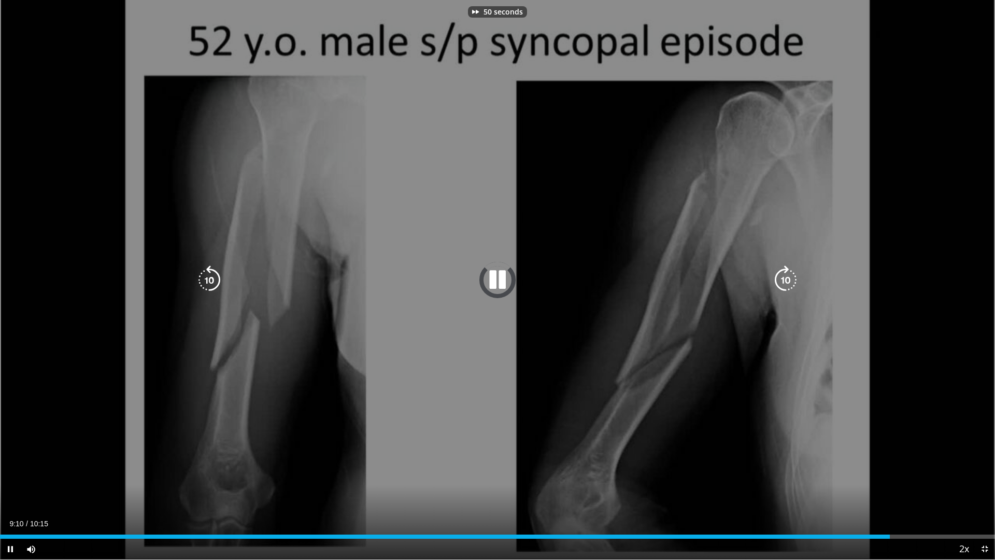
click at [781, 279] on icon "Video Player" at bounding box center [785, 279] width 29 height 29
click at [619, 396] on div "60 seconds Tap to unmute" at bounding box center [497, 279] width 995 height 559
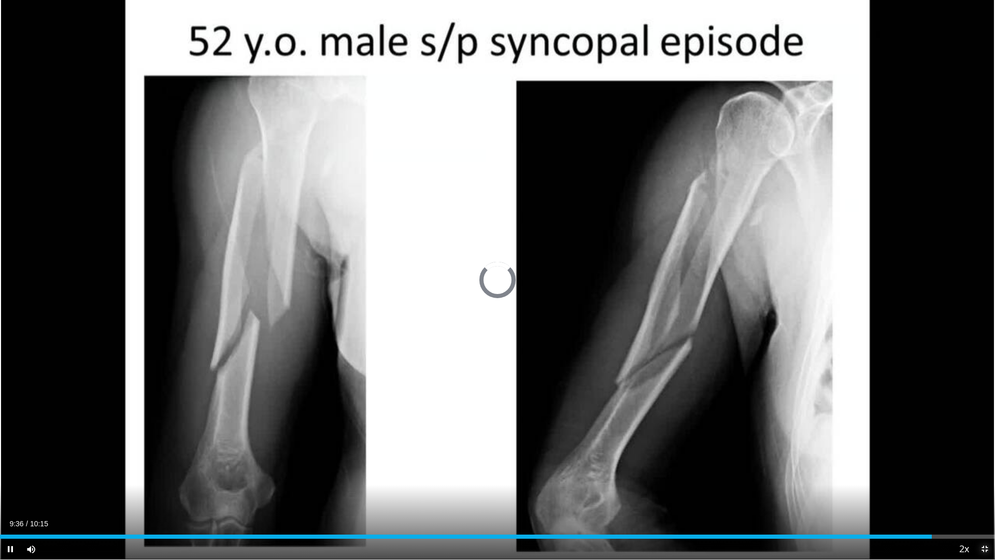
drag, startPoint x: 985, startPoint y: 549, endPoint x: 854, endPoint y: 395, distance: 202.5
click at [982, 498] on span "Video Player" at bounding box center [984, 548] width 21 height 21
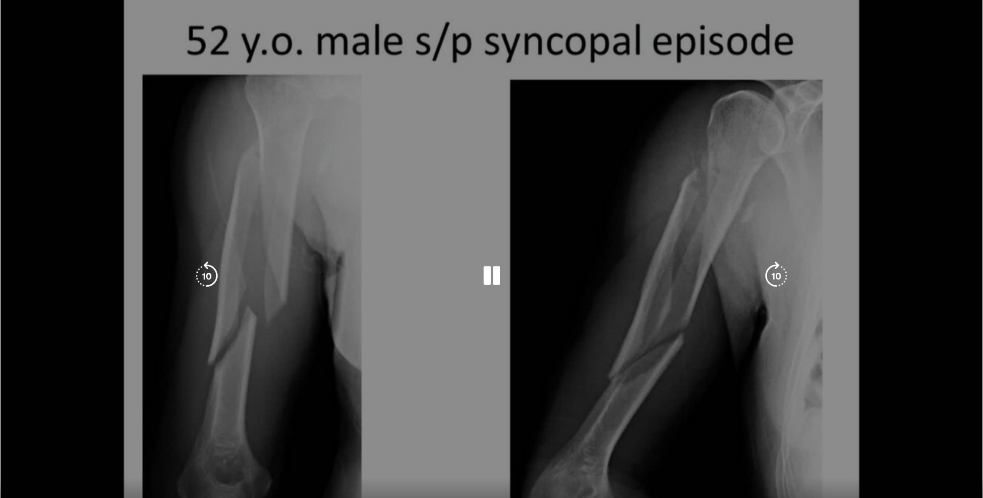
scroll to position [104, 0]
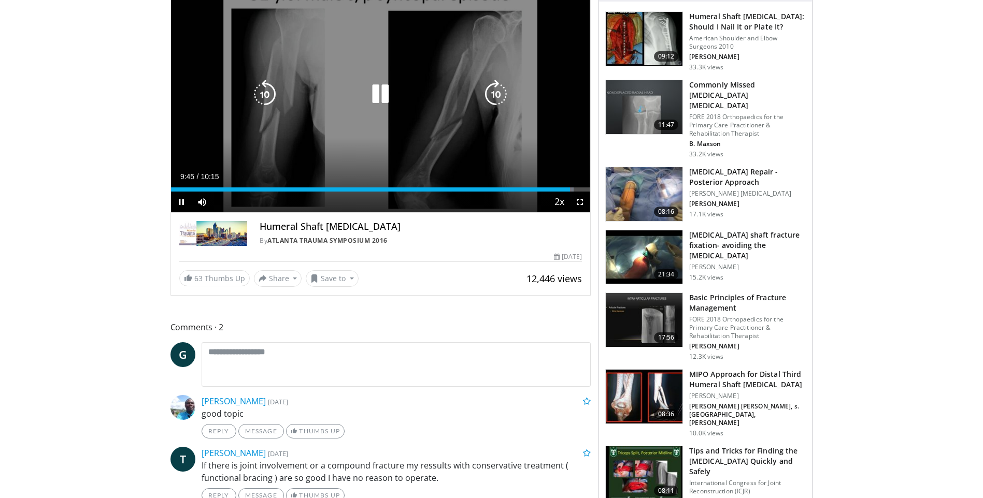
click at [376, 88] on icon "Video Player" at bounding box center [380, 94] width 29 height 29
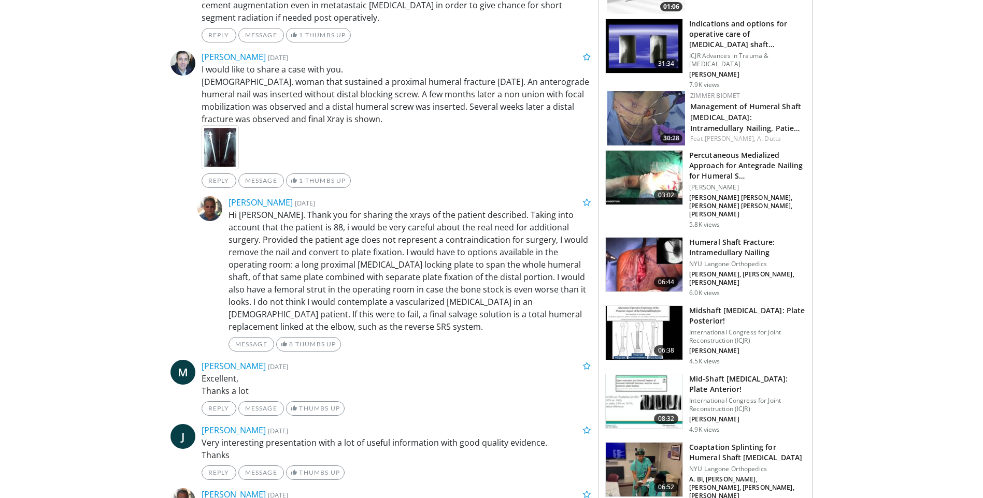
scroll to position [725, 0]
click at [218, 148] on img at bounding box center [220, 148] width 37 height 44
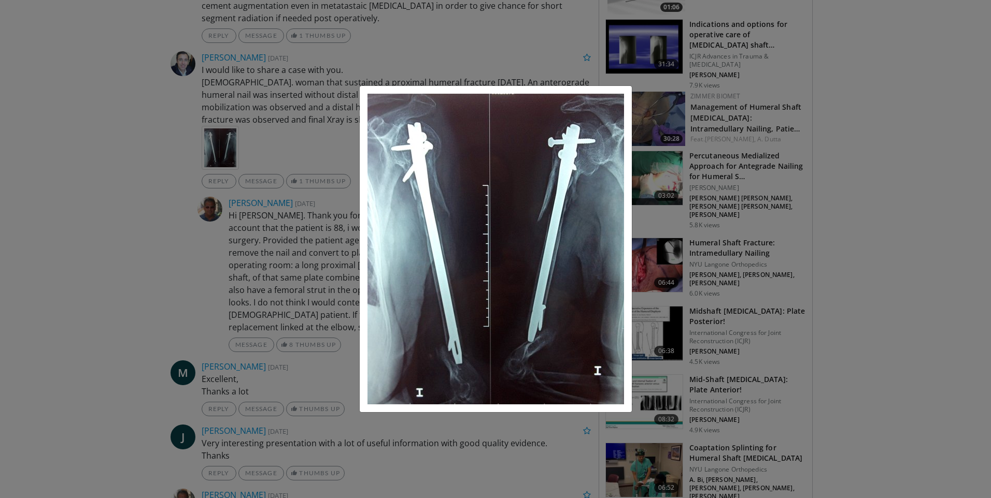
click at [240, 172] on div "×" at bounding box center [495, 249] width 991 height 498
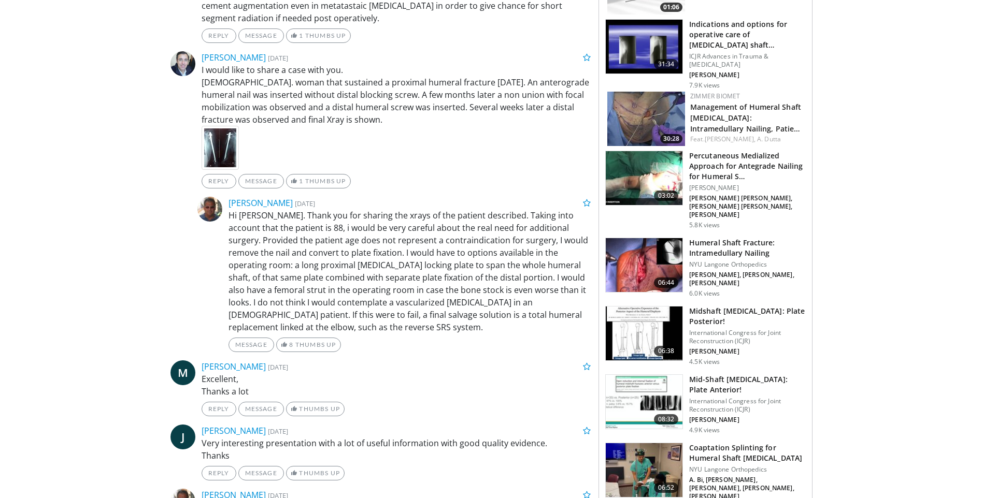
click at [219, 154] on img at bounding box center [220, 148] width 37 height 44
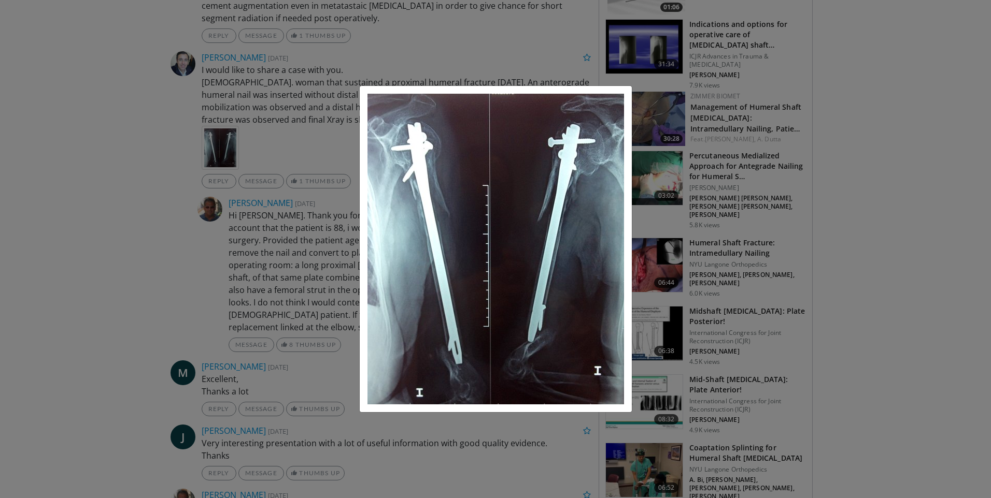
click at [91, 239] on div "×" at bounding box center [495, 249] width 991 height 498
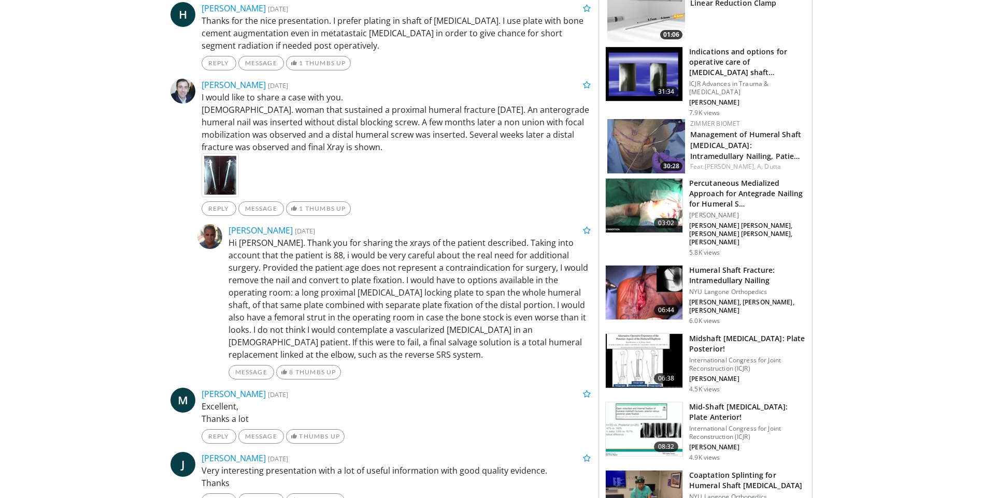
scroll to position [674, 0]
